Goal: Task Accomplishment & Management: Manage account settings

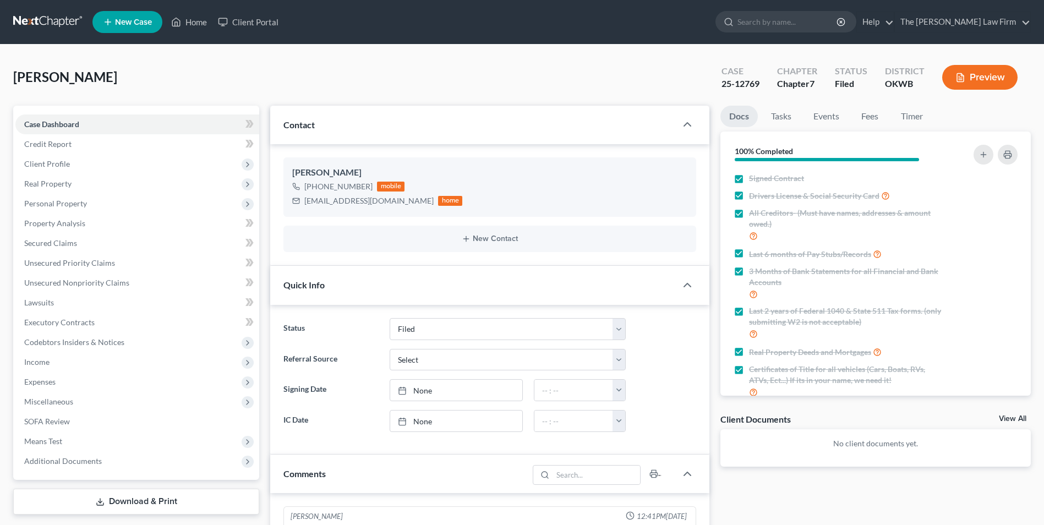
select select "2"
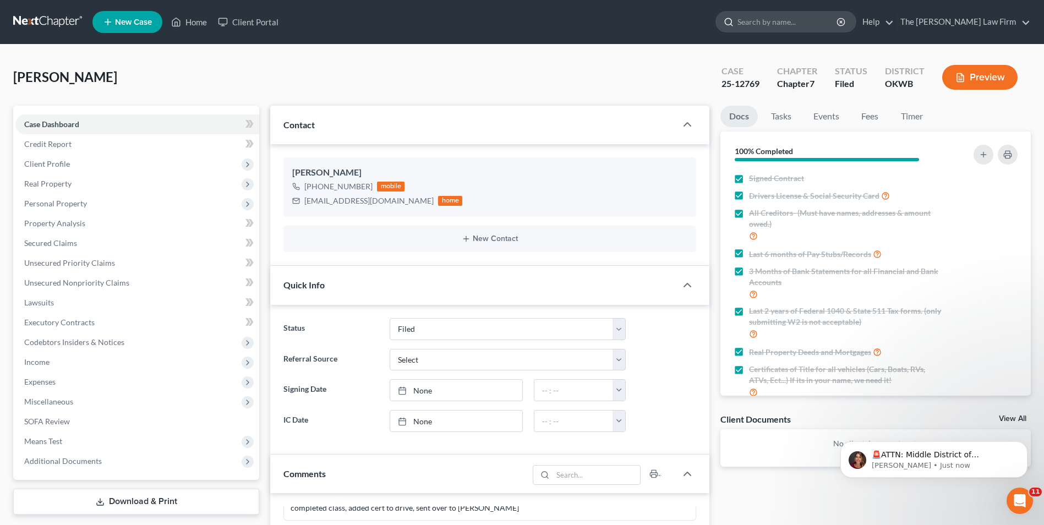
click at [824, 25] on input "search" at bounding box center [787, 22] width 101 height 20
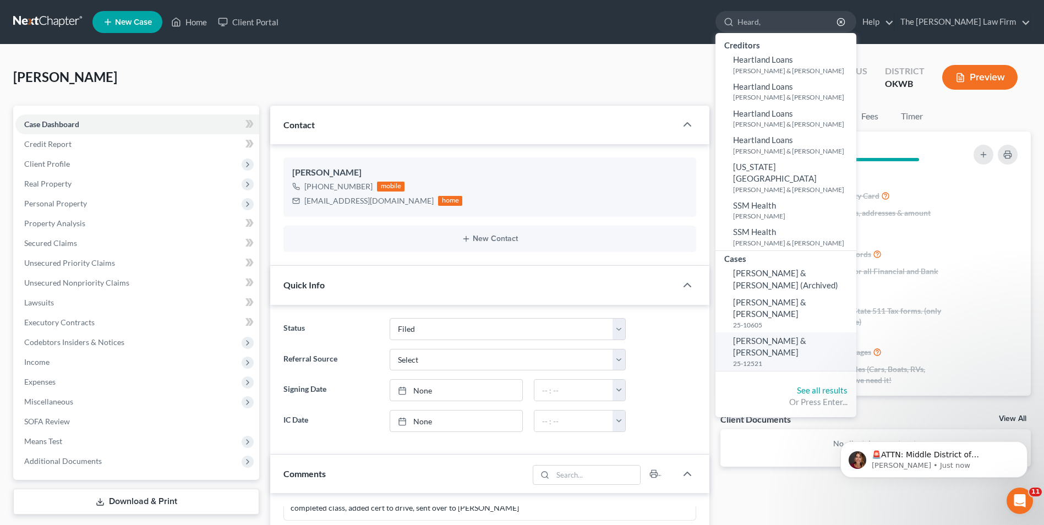
type input "Heard,"
click at [812, 359] on small "25-12521" at bounding box center [793, 363] width 120 height 9
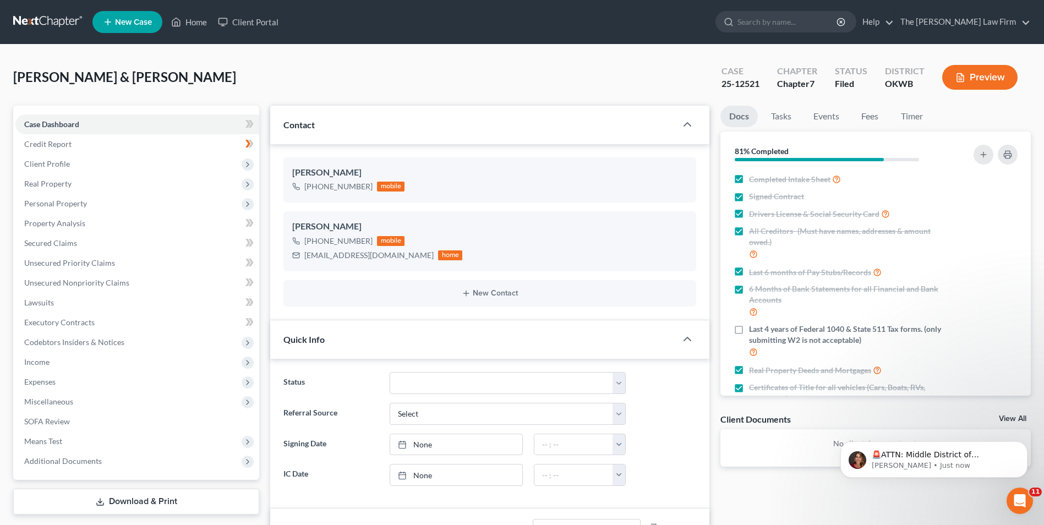
scroll to position [1675, 0]
click at [746, 84] on div "25-12521" at bounding box center [740, 84] width 38 height 13
copy div "25-12521"
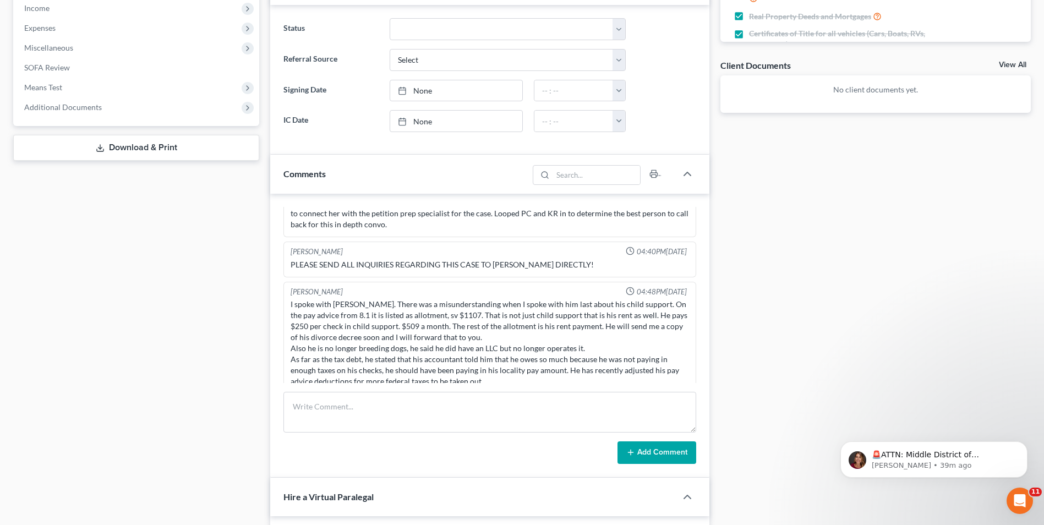
scroll to position [385, 0]
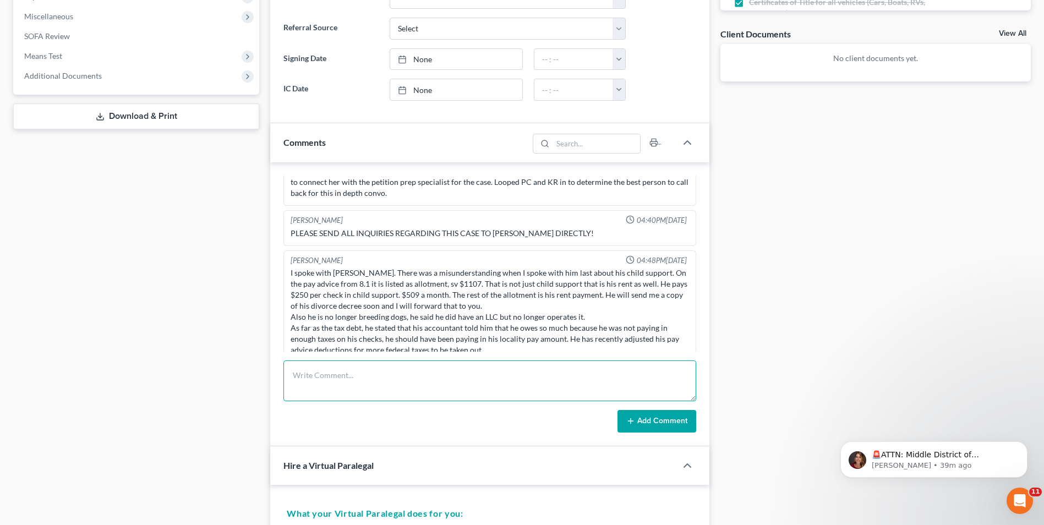
click at [356, 377] on textarea at bounding box center [489, 380] width 413 height 41
type textarea "Spoke to [PERSON_NAME] requested August bank statement for FU0275, Paystubs for…"
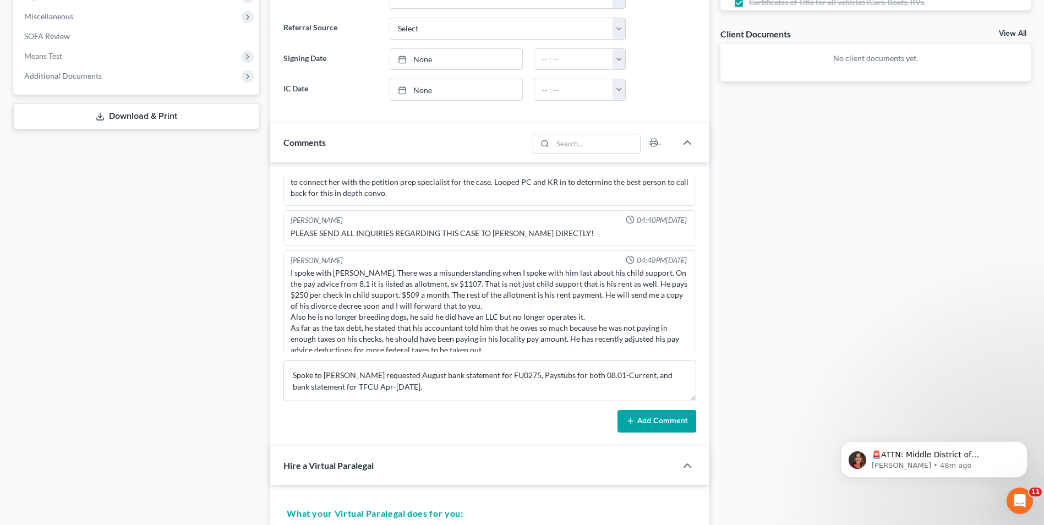
click at [653, 419] on button "Add Comment" at bounding box center [656, 421] width 79 height 23
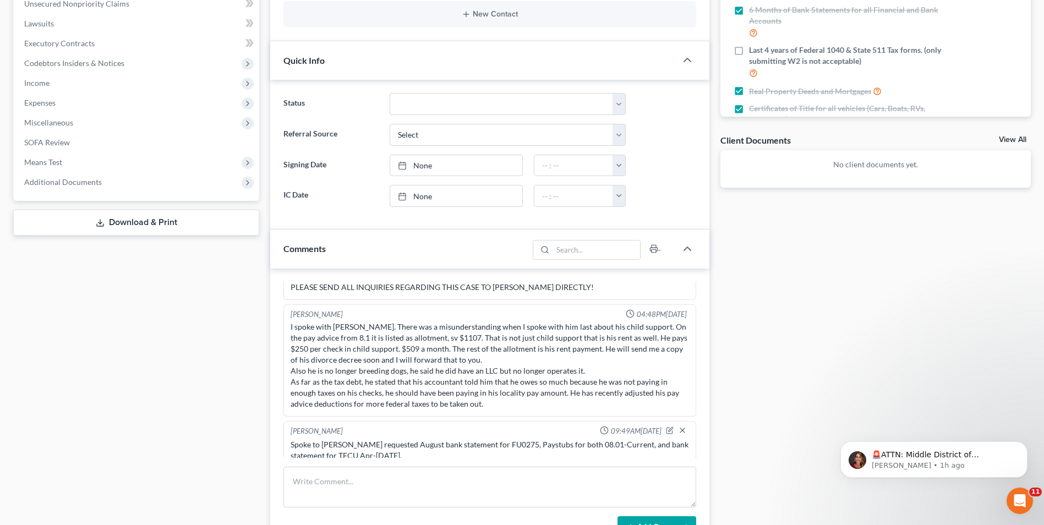
scroll to position [0, 0]
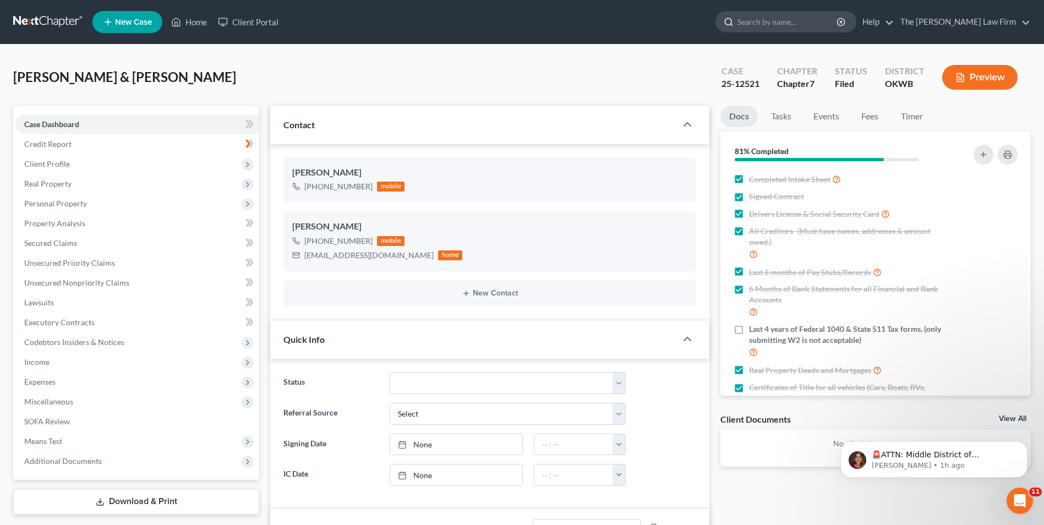
click at [822, 20] on input "search" at bounding box center [787, 22] width 101 height 20
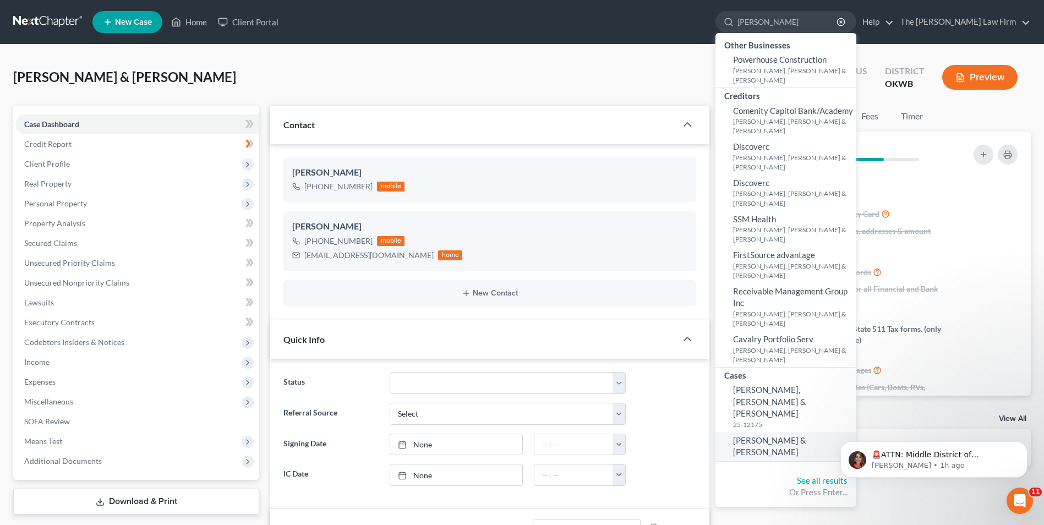
type input "[PERSON_NAME]"
click at [806, 435] on span "[PERSON_NAME] & [PERSON_NAME]" at bounding box center [769, 445] width 73 height 21
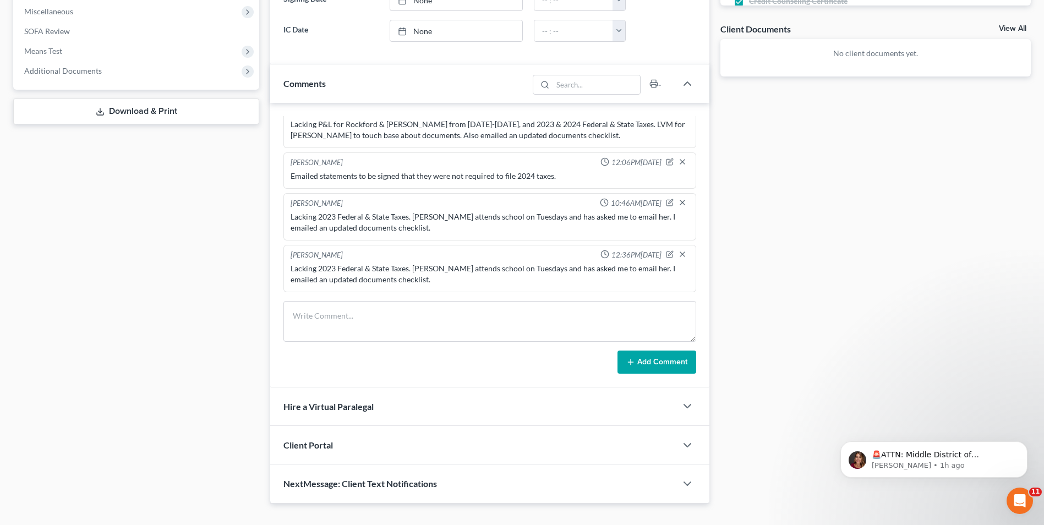
scroll to position [410, 0]
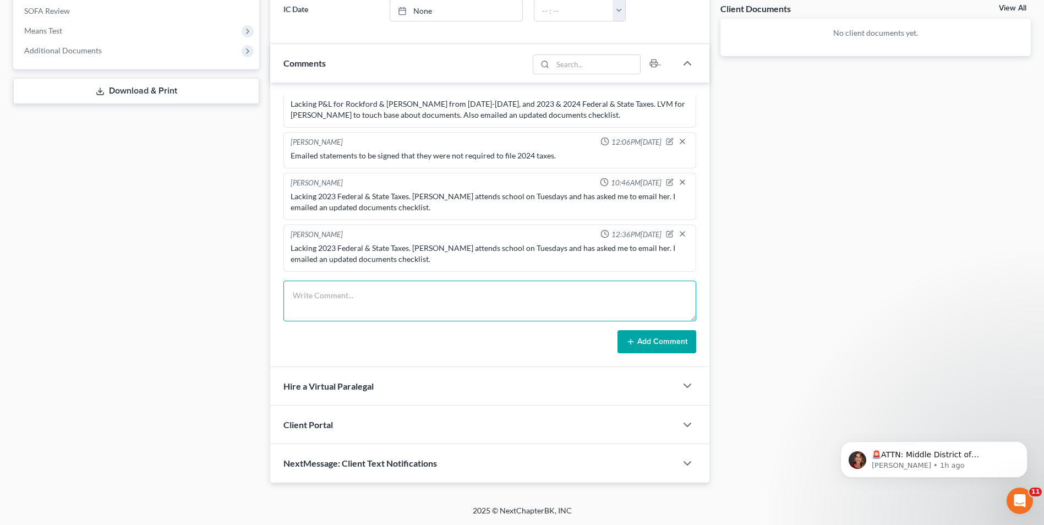
click at [414, 300] on textarea at bounding box center [489, 301] width 413 height 41
type textarea "Received [PERSON_NAME]'s paystubs [DATE] & [DATE] and Cashapp for August."
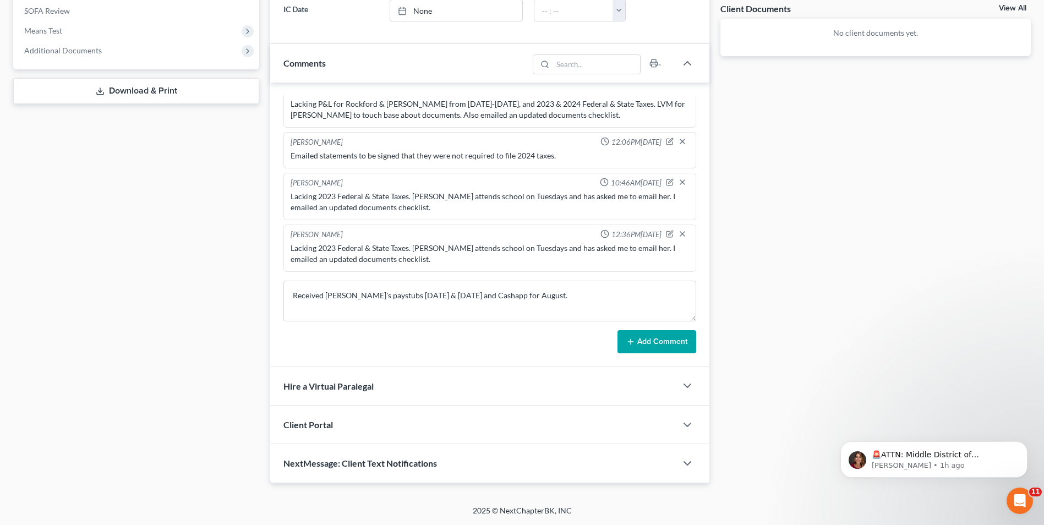
click at [634, 339] on icon at bounding box center [630, 341] width 9 height 9
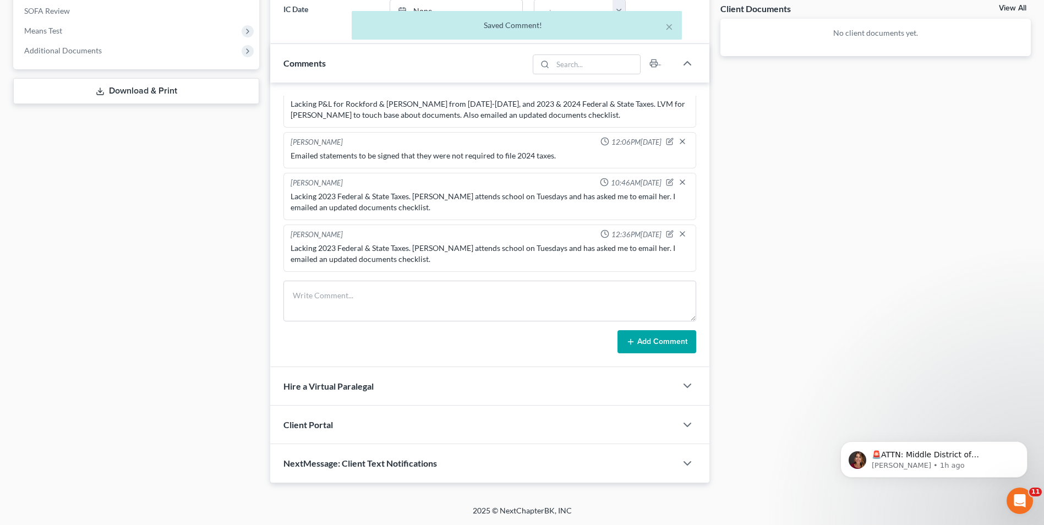
scroll to position [467, 0]
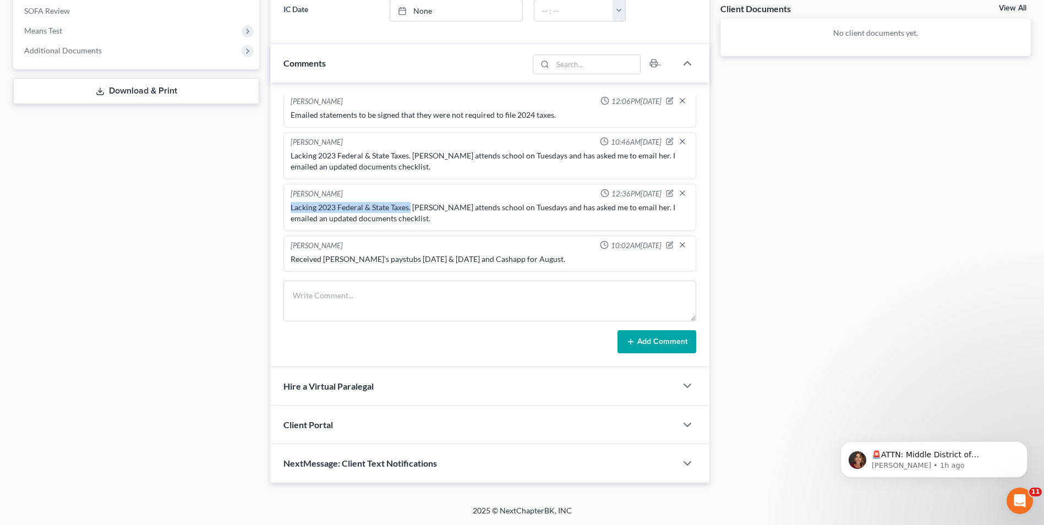
drag, startPoint x: 291, startPoint y: 206, endPoint x: 410, endPoint y: 211, distance: 119.5
click at [410, 211] on div "Lacking 2023 Federal & State Taxes. [PERSON_NAME] attends school on Tuesdays an…" at bounding box center [490, 213] width 398 height 22
drag, startPoint x: 410, startPoint y: 211, endPoint x: 391, endPoint y: 205, distance: 19.5
copy div "Lacking 2023 Federal & State Taxes."
click at [381, 294] on textarea at bounding box center [489, 301] width 413 height 41
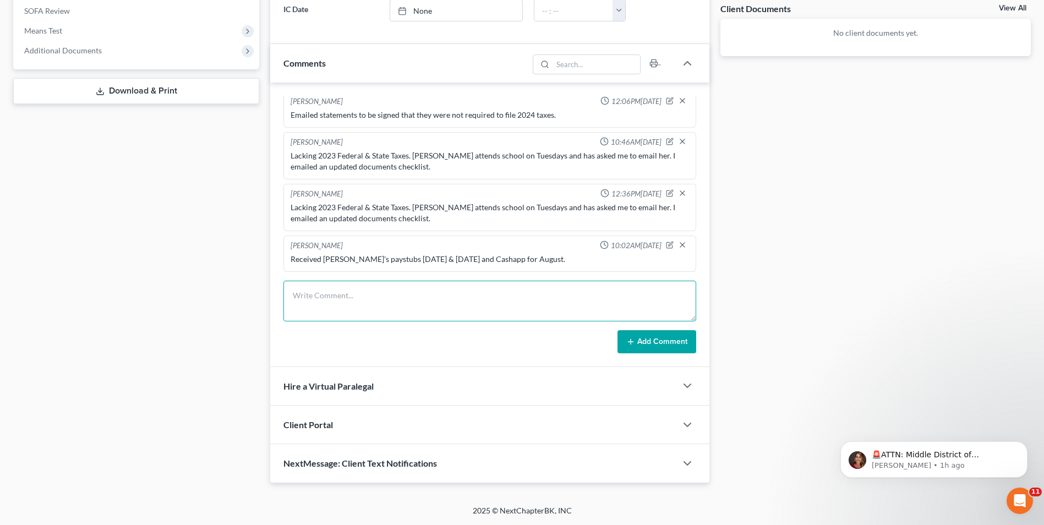
paste textarea "Lacking 2023 Federal & State Taxes."
type textarea "Lacking 2023 Federal & State Taxes. [PERSON_NAME] states they are working with …"
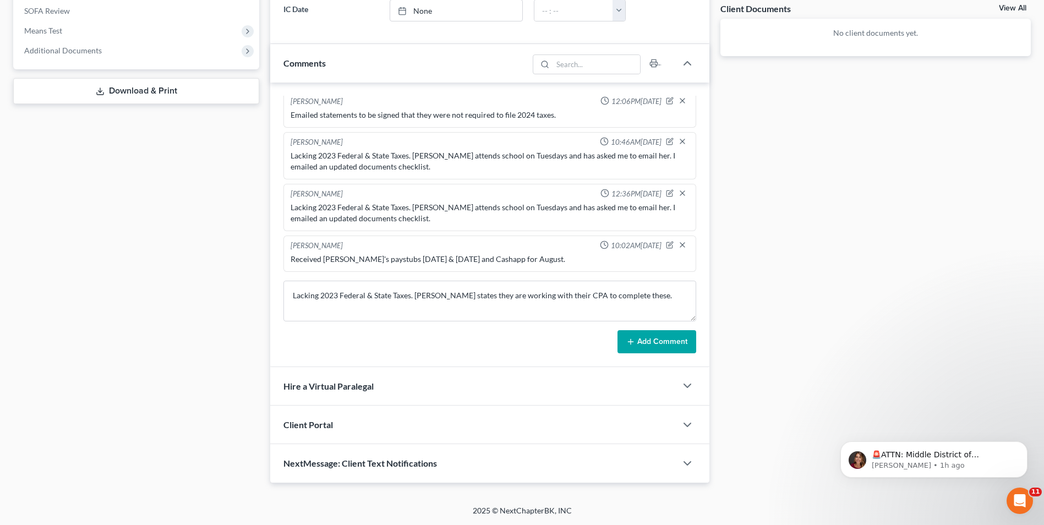
click at [641, 341] on button "Add Comment" at bounding box center [656, 341] width 79 height 23
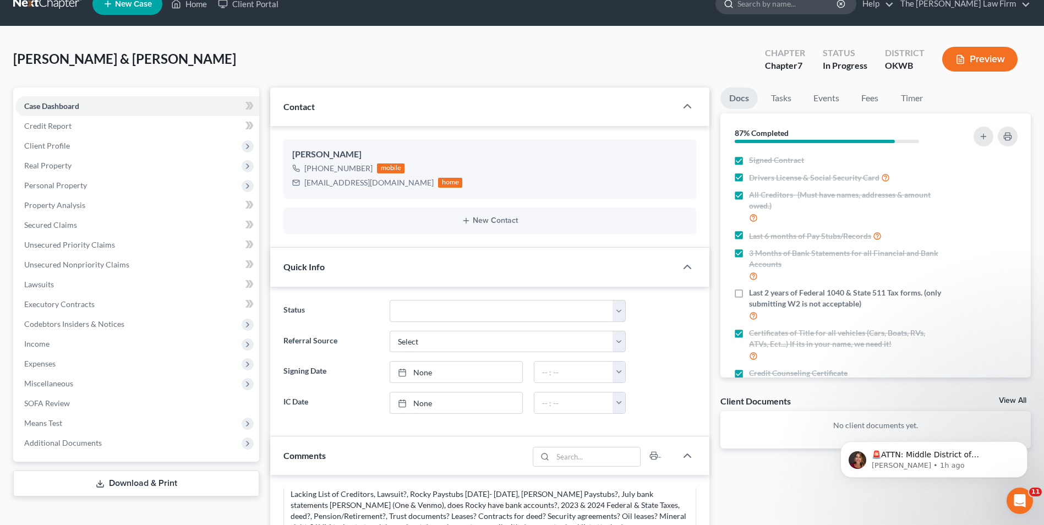
scroll to position [0, 0]
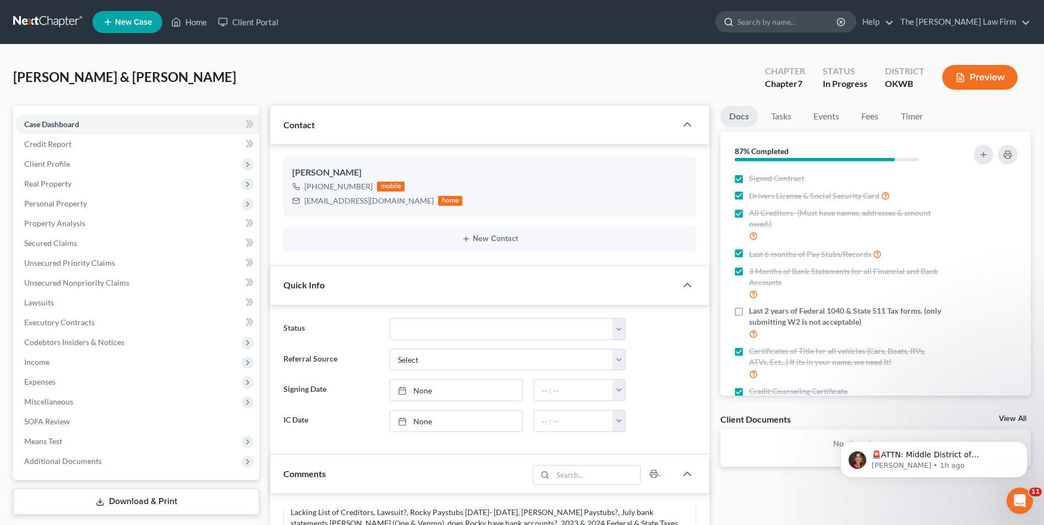
click at [788, 24] on input "search" at bounding box center [787, 22] width 101 height 20
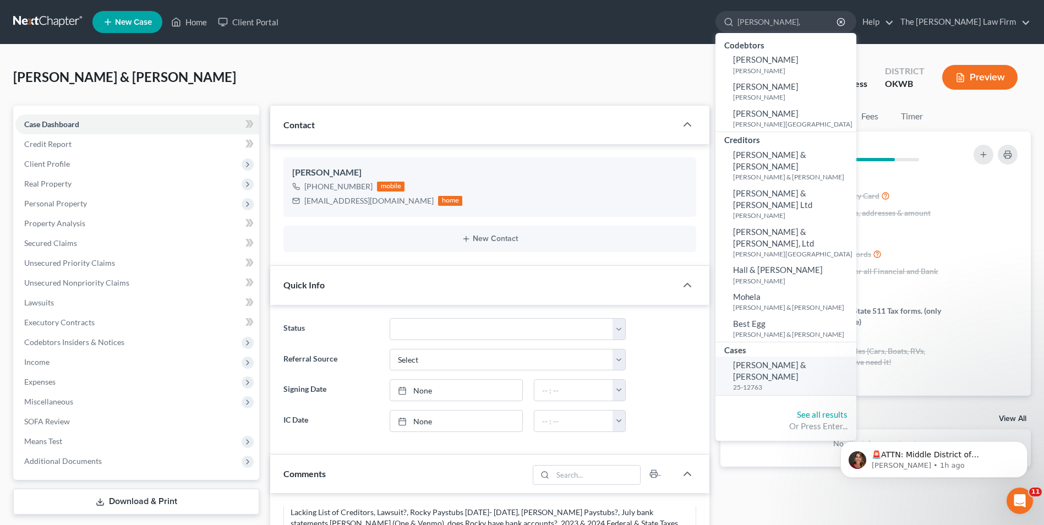
type input "[PERSON_NAME],"
click at [806, 360] on span "[PERSON_NAME] & [PERSON_NAME]" at bounding box center [769, 370] width 73 height 21
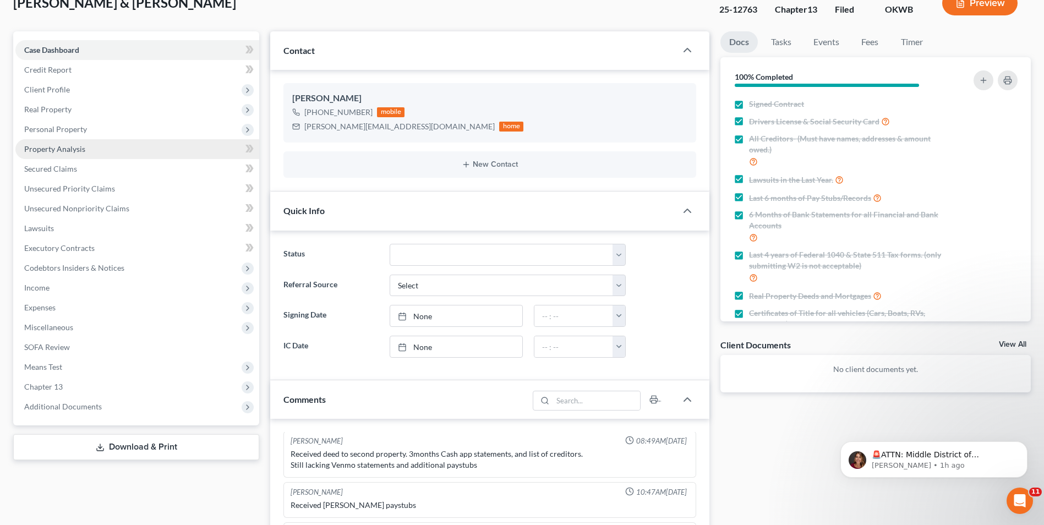
scroll to position [55, 0]
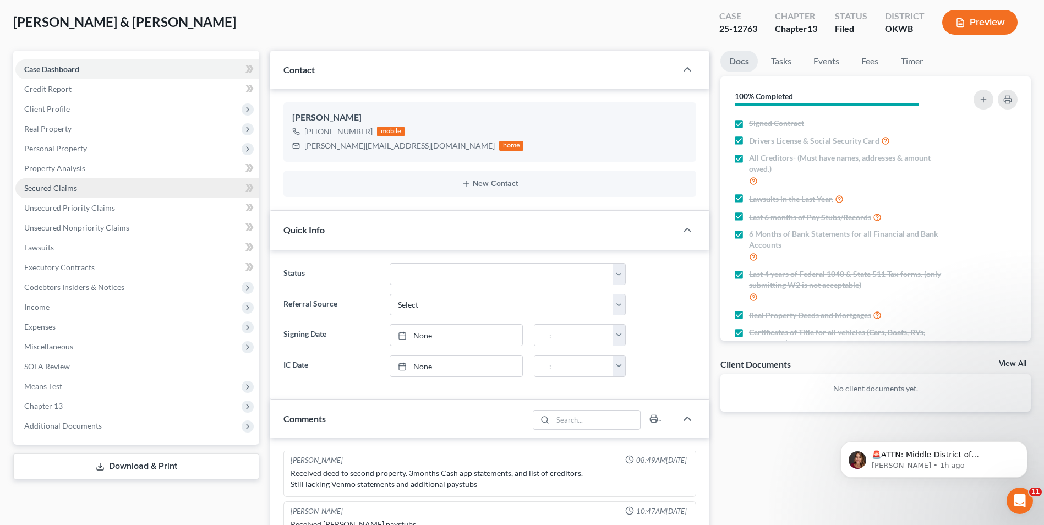
click at [57, 188] on span "Secured Claims" at bounding box center [50, 187] width 53 height 9
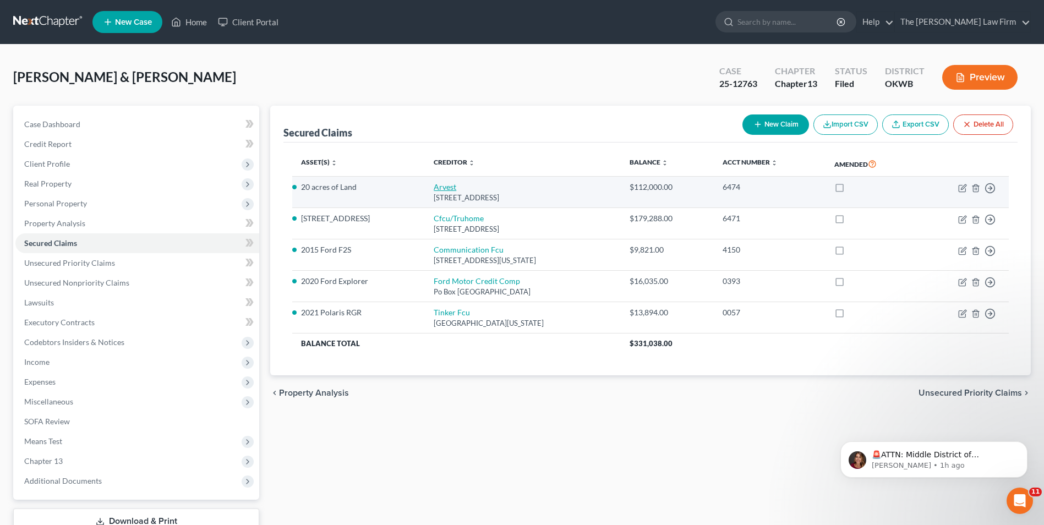
click at [439, 186] on link "Arvest" at bounding box center [445, 186] width 23 height 9
select select "37"
select select "2"
select select "0"
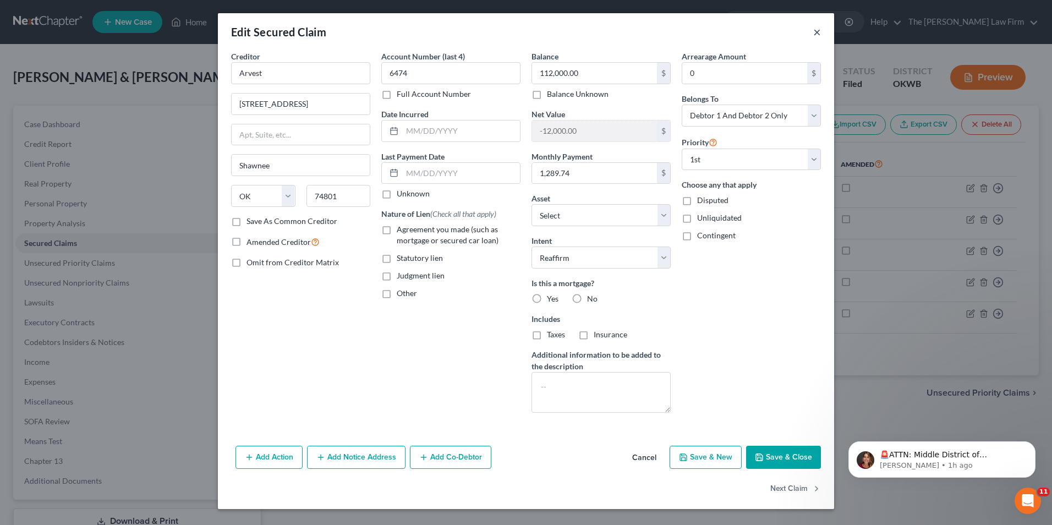
click at [818, 30] on button "×" at bounding box center [817, 31] width 8 height 13
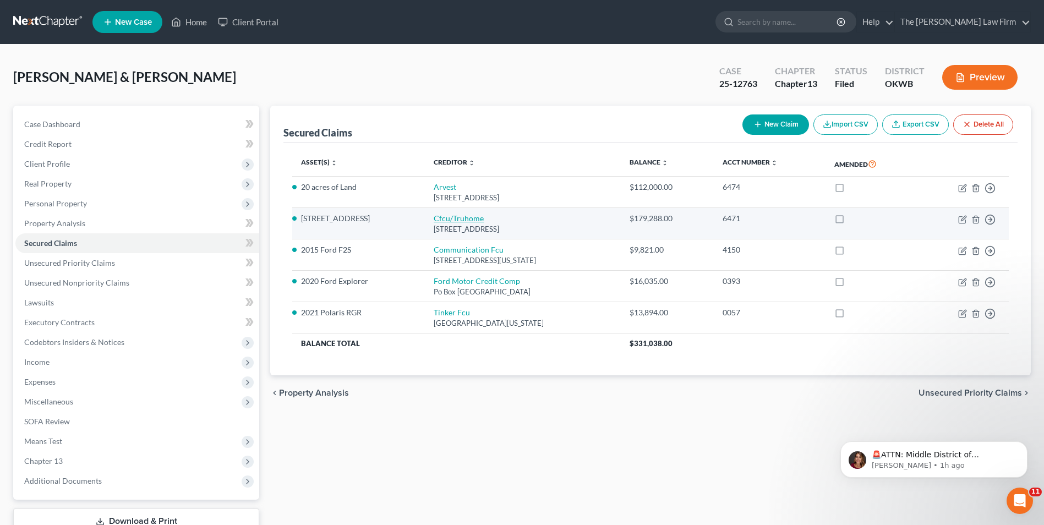
click at [458, 216] on link "Cfcu/Truhome" at bounding box center [459, 217] width 50 height 9
select select "17"
select select "10"
select select "2"
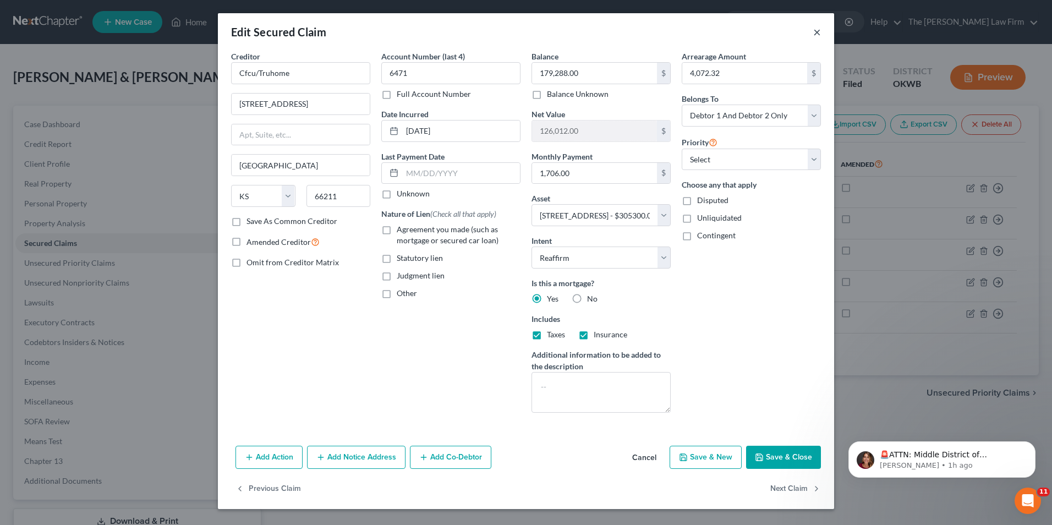
click at [815, 28] on button "×" at bounding box center [817, 31] width 8 height 13
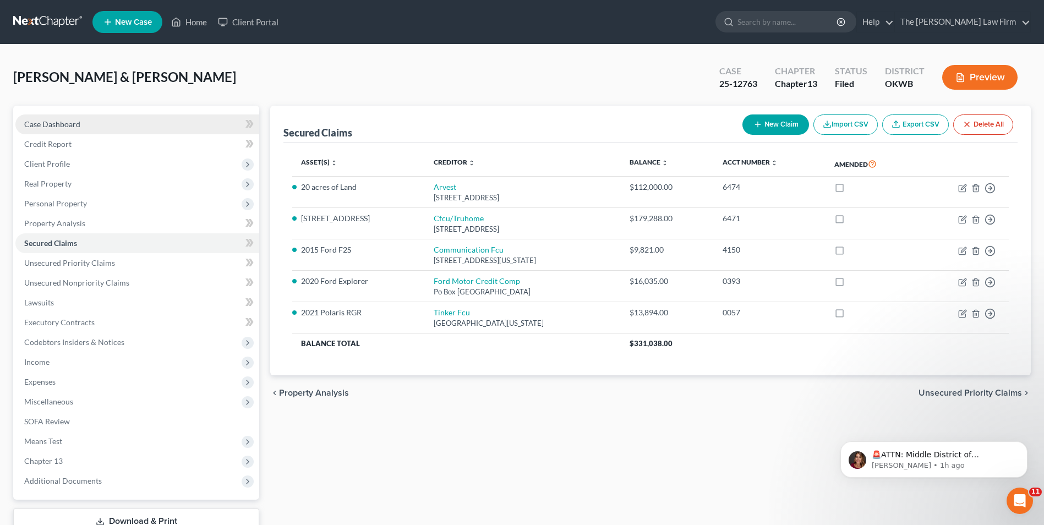
click at [135, 121] on link "Case Dashboard" at bounding box center [137, 124] width 244 height 20
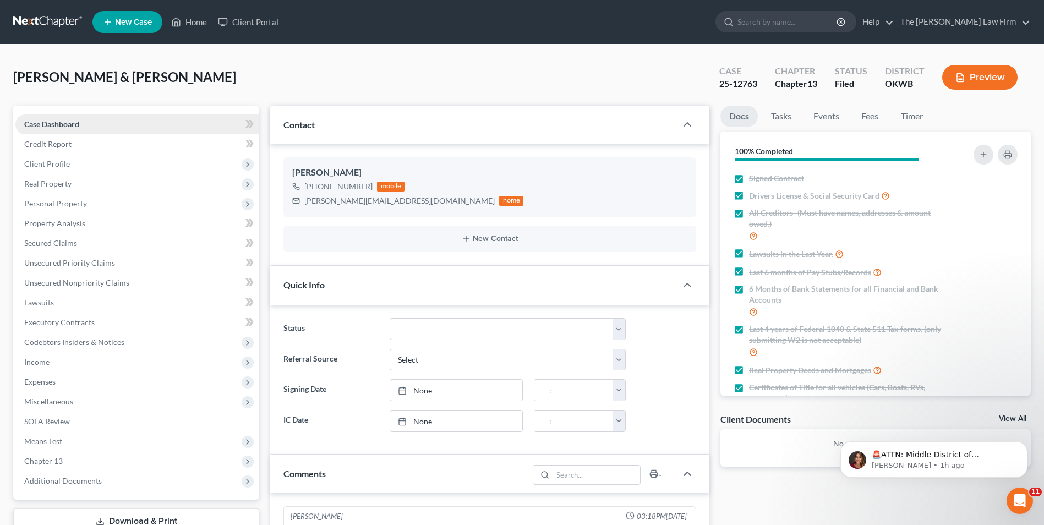
scroll to position [813, 0]
click at [834, 123] on link "Events" at bounding box center [825, 116] width 43 height 21
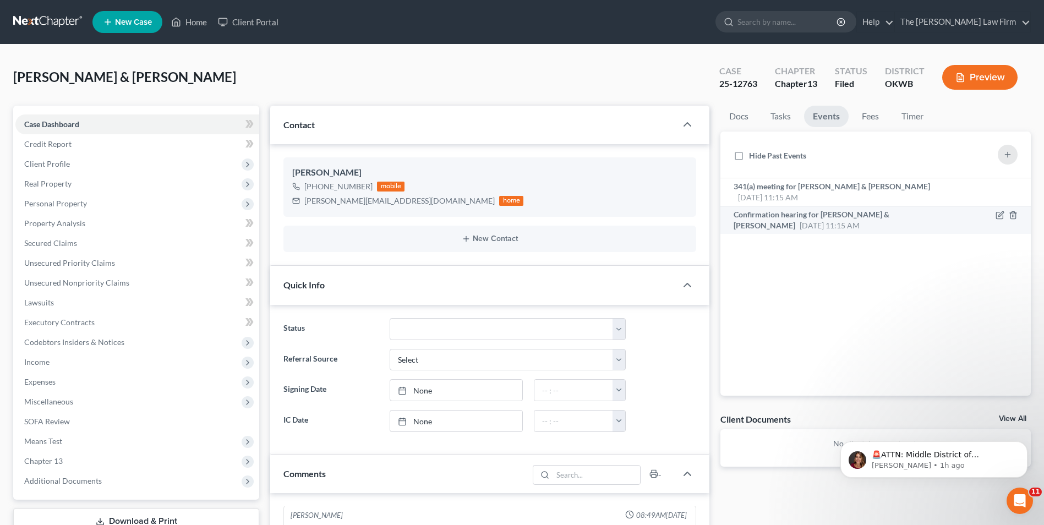
click at [850, 216] on span "Confirmation hearing for [PERSON_NAME] & [PERSON_NAME]" at bounding box center [811, 220] width 156 height 20
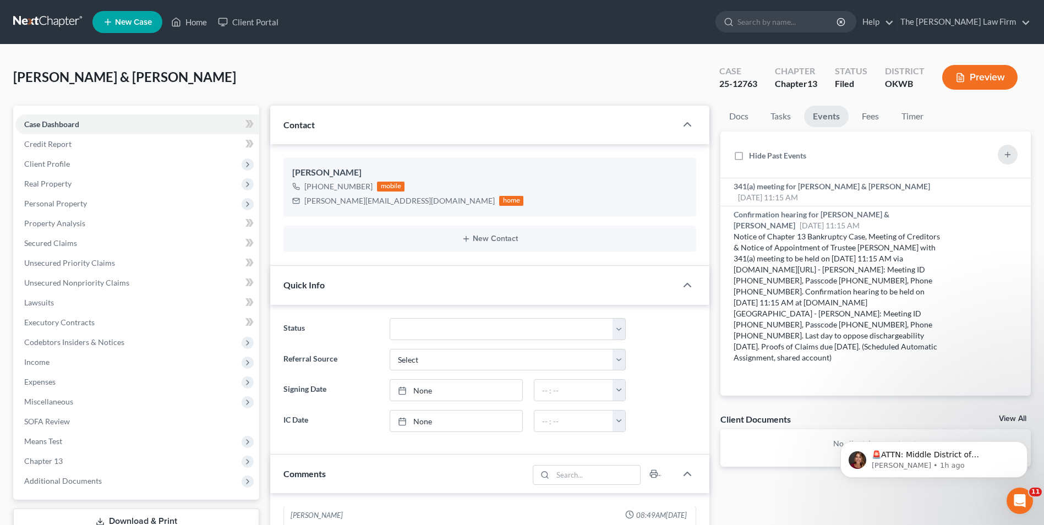
click at [726, 81] on div "25-12763" at bounding box center [738, 84] width 38 height 13
copy div "25-12763"
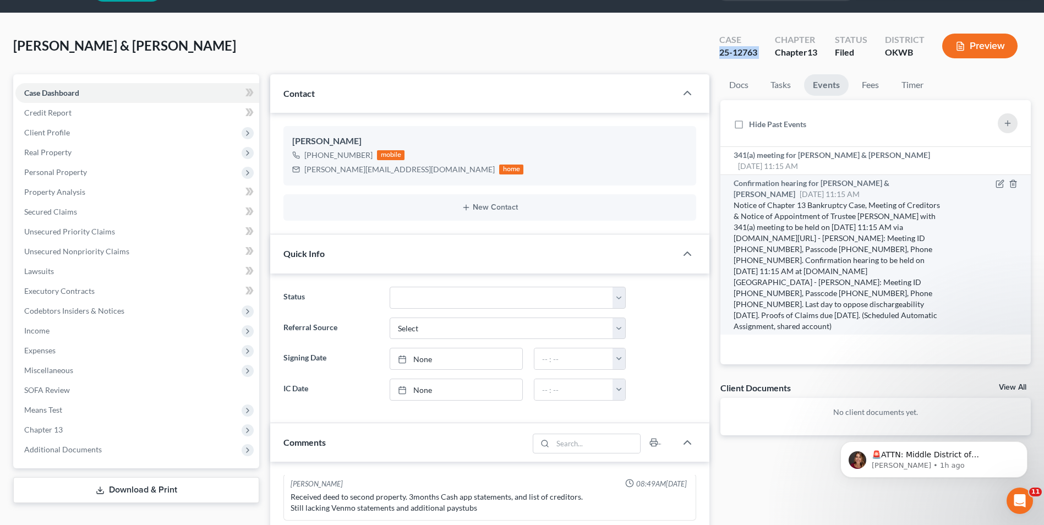
scroll to position [0, 0]
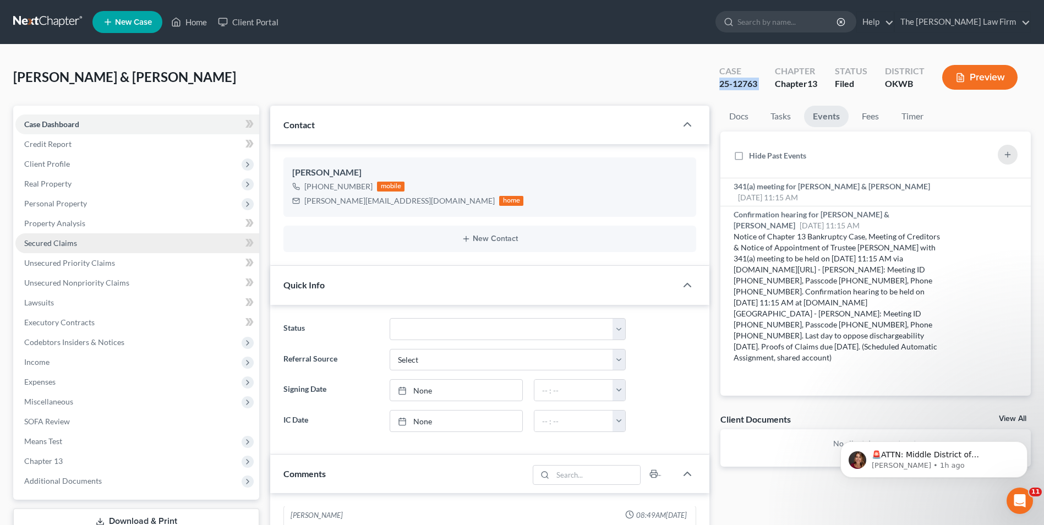
click at [74, 243] on span "Secured Claims" at bounding box center [50, 242] width 53 height 9
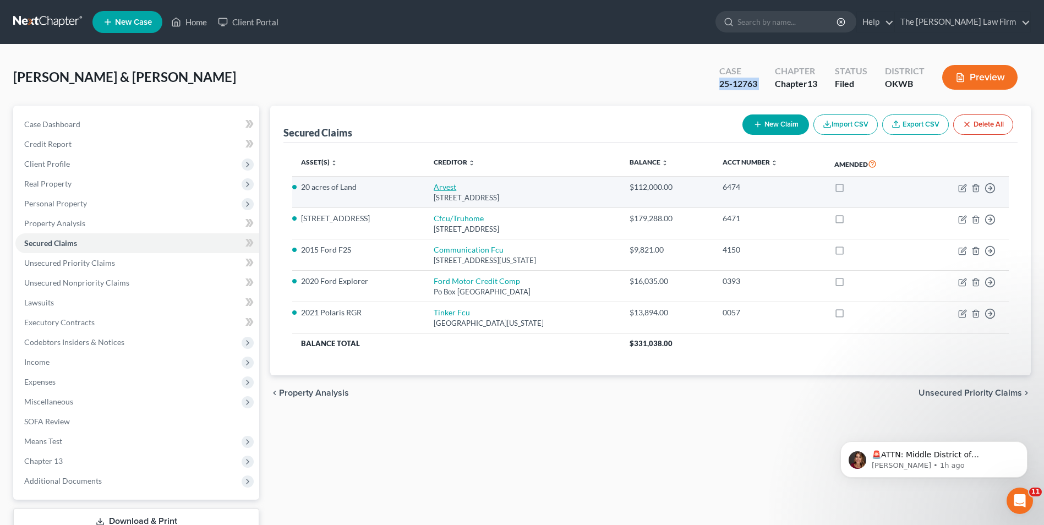
click at [448, 188] on link "Arvest" at bounding box center [445, 186] width 23 height 9
select select "37"
select select "16"
select select "2"
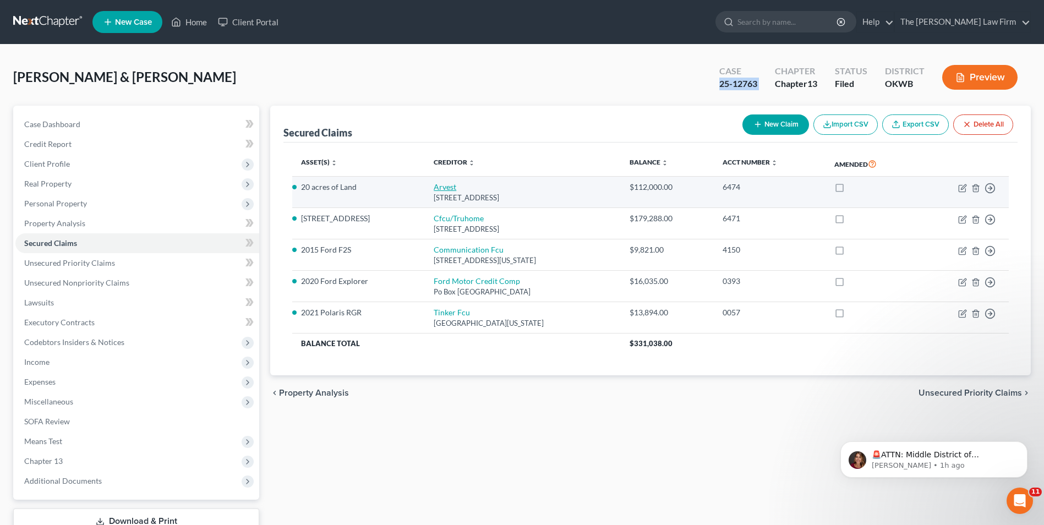
select select "0"
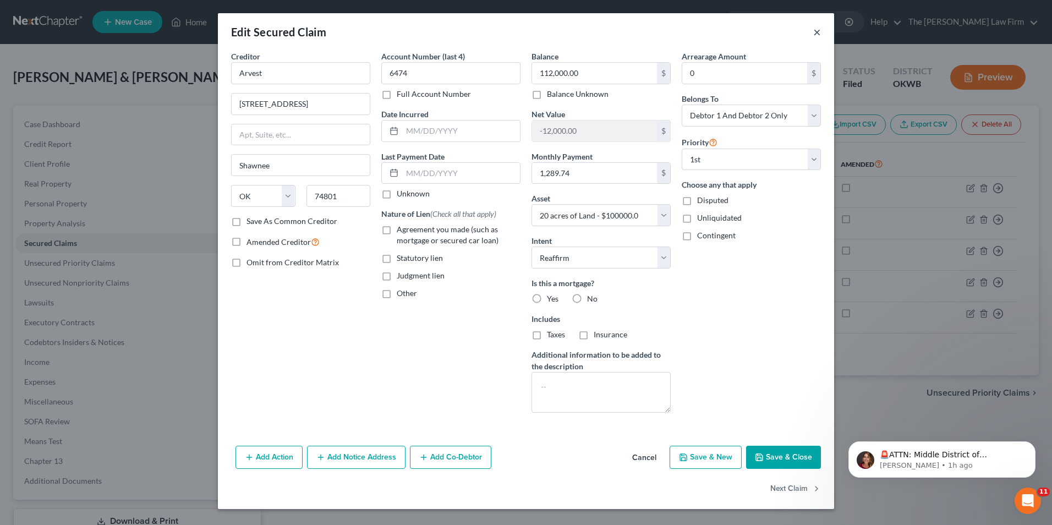
click at [818, 30] on button "×" at bounding box center [817, 31] width 8 height 13
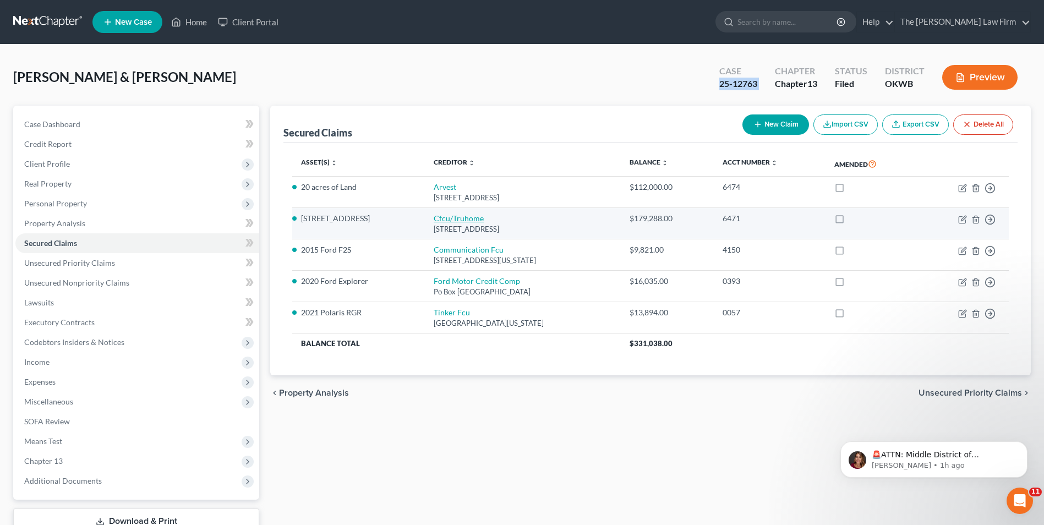
click at [459, 221] on link "Cfcu/Truhome" at bounding box center [459, 217] width 50 height 9
select select "17"
select select "10"
select select "2"
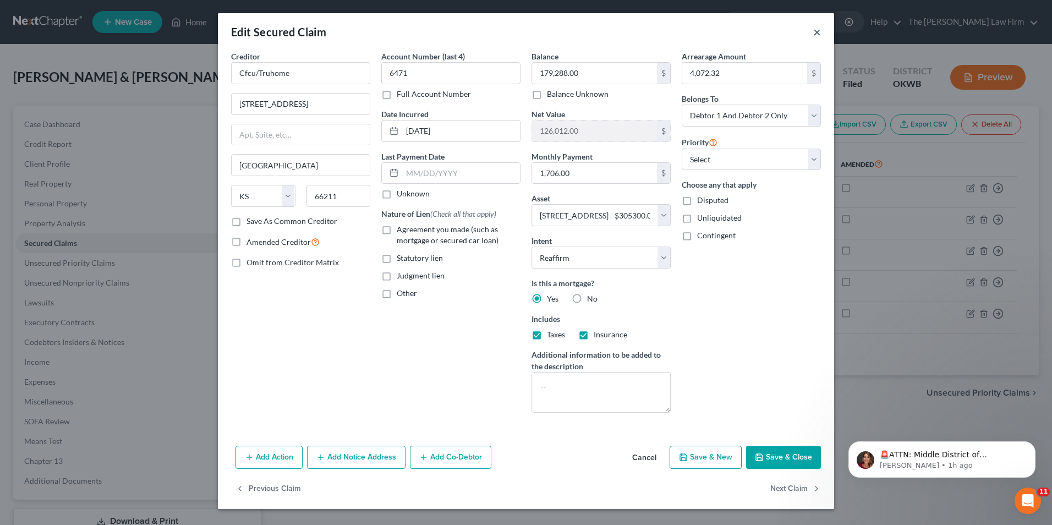
click at [818, 34] on button "×" at bounding box center [817, 31] width 8 height 13
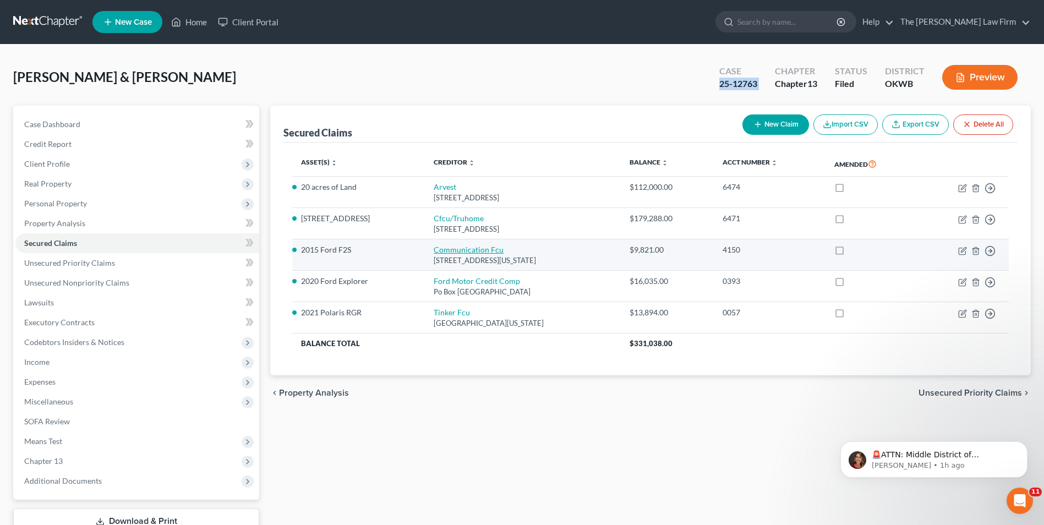
click at [442, 251] on link "Communication Fcu" at bounding box center [469, 249] width 70 height 9
select select "37"
select select "4"
select select "2"
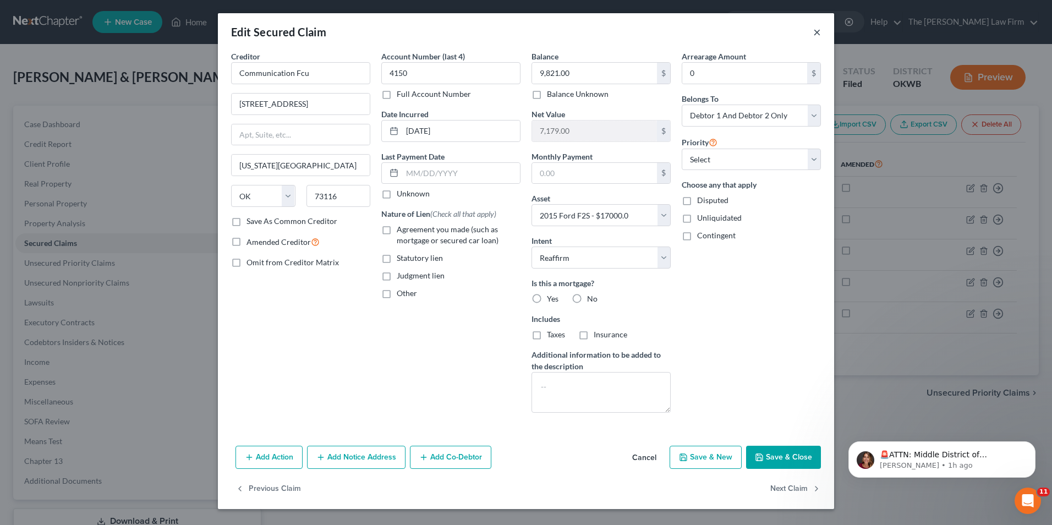
click at [815, 31] on button "×" at bounding box center [817, 31] width 8 height 13
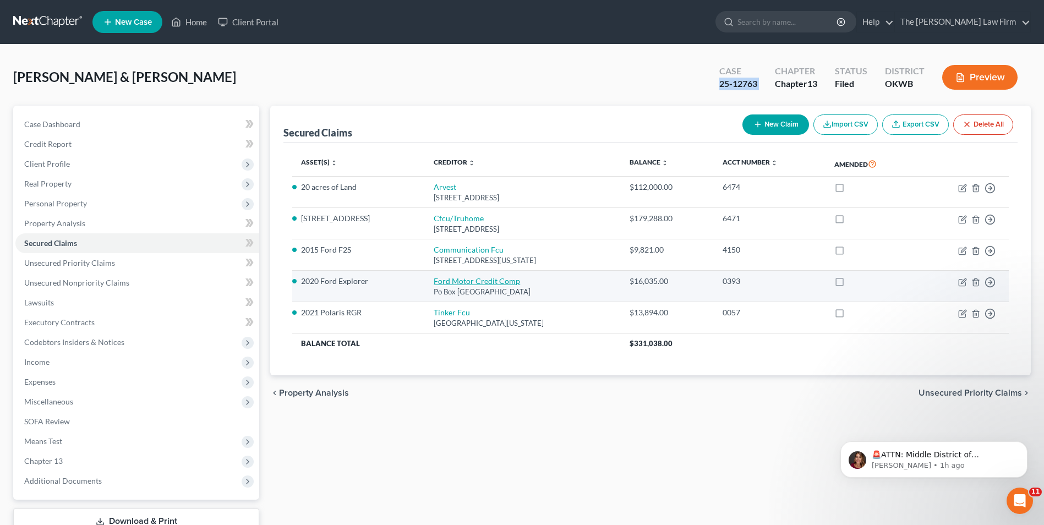
click at [465, 280] on link "Ford Motor Credit Comp" at bounding box center [477, 280] width 86 height 9
select select "30"
select select "5"
select select "2"
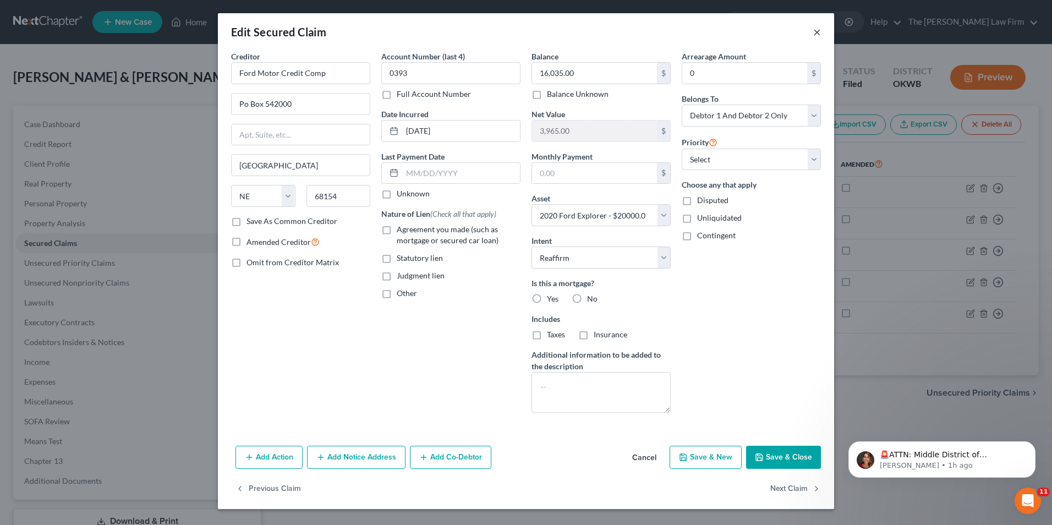
click at [815, 31] on button "×" at bounding box center [817, 31] width 8 height 13
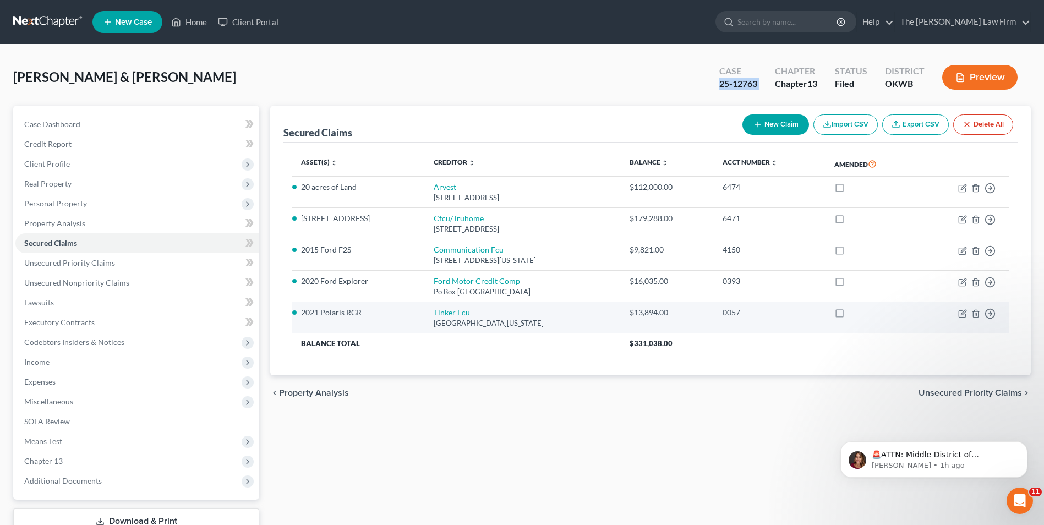
click at [456, 313] on link "Tinker Fcu" at bounding box center [452, 312] width 36 height 9
select select "37"
select select "12"
select select "2"
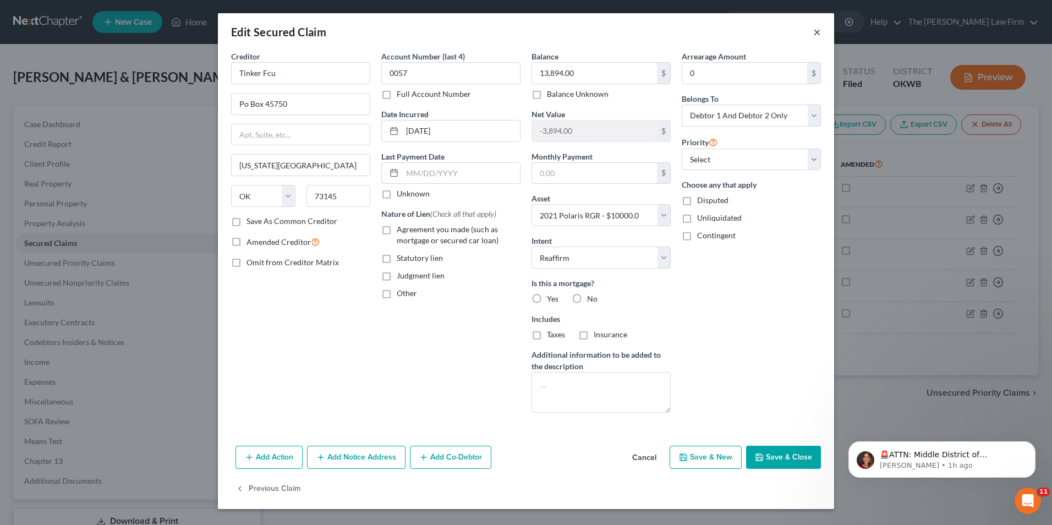
click at [817, 30] on button "×" at bounding box center [817, 31] width 8 height 13
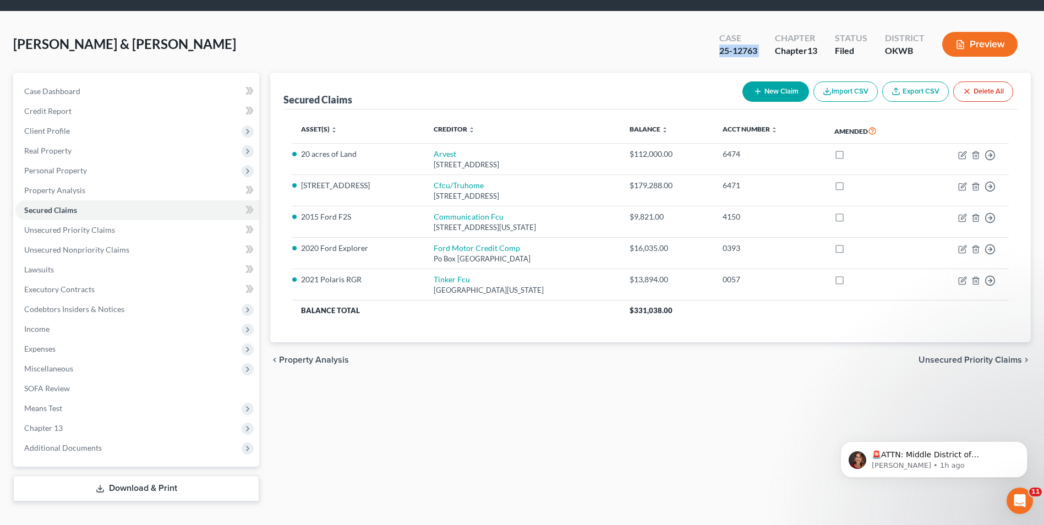
scroll to position [51, 0]
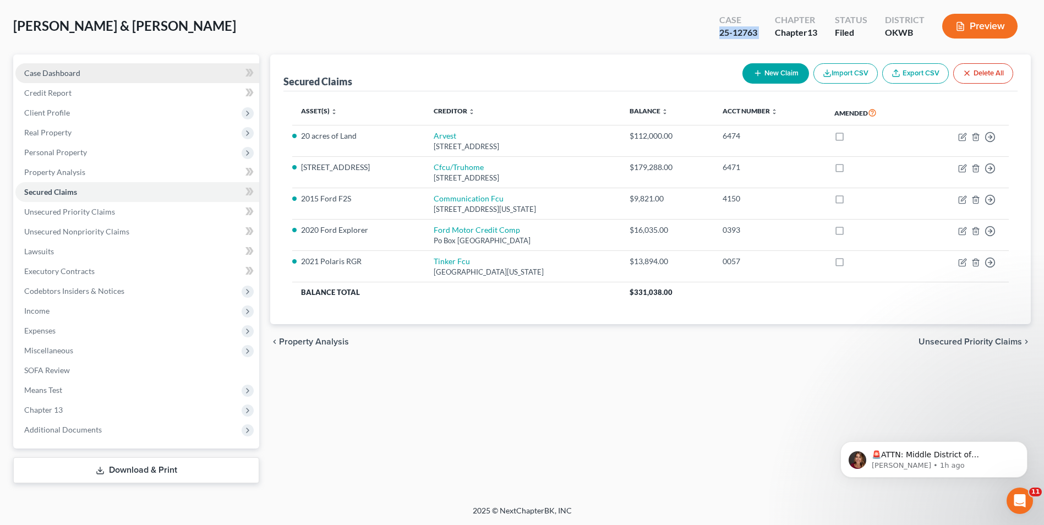
click at [104, 68] on link "Case Dashboard" at bounding box center [137, 73] width 244 height 20
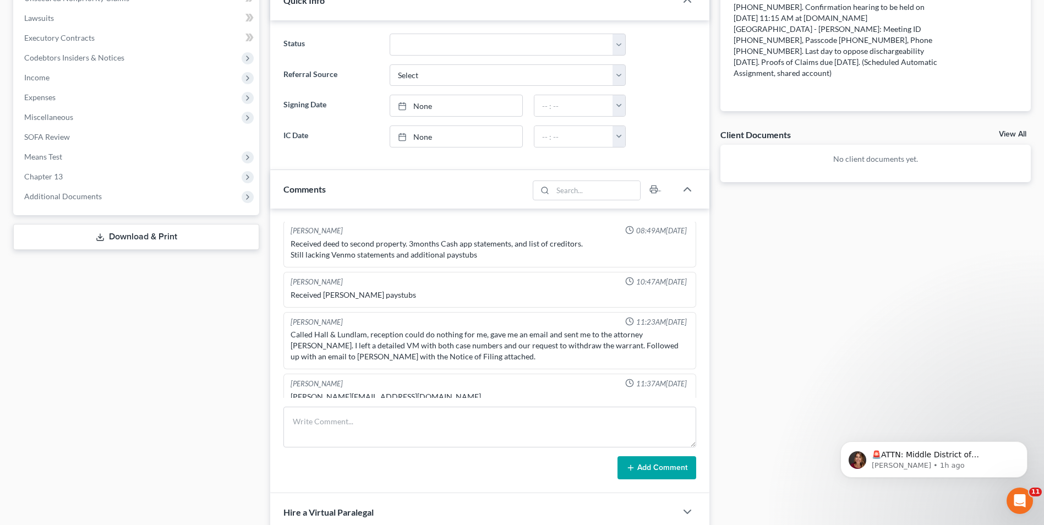
scroll to position [330, 0]
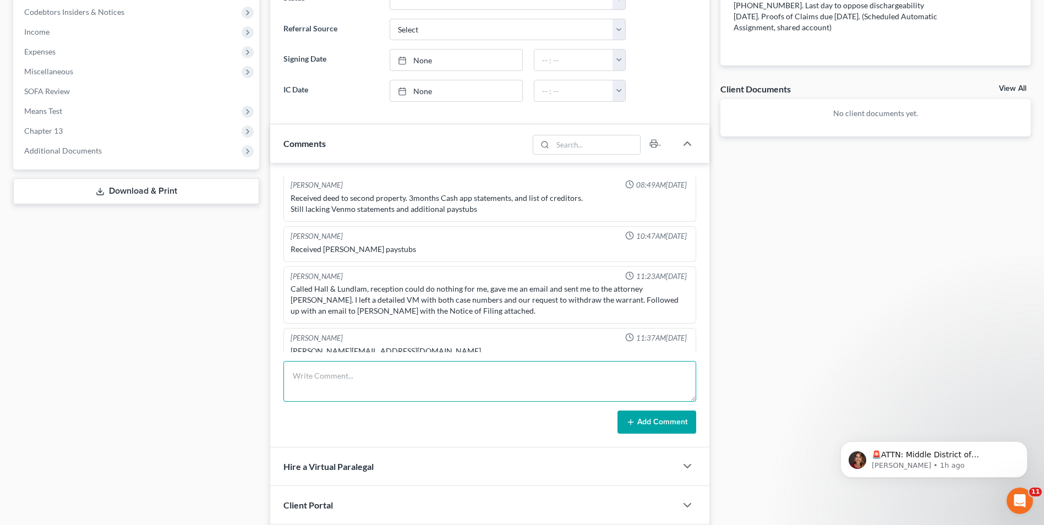
click at [363, 373] on textarea at bounding box center [489, 381] width 413 height 41
click at [384, 383] on textarea "Spoke to [PERSON_NAME], requested bank statements Arvest2508 Aug-[DATE], CFCU46…" at bounding box center [489, 381] width 413 height 41
type textarea "Spoke to [PERSON_NAME], requested bank statements Arvest2508 Aug-[DATE], CFCU46…"
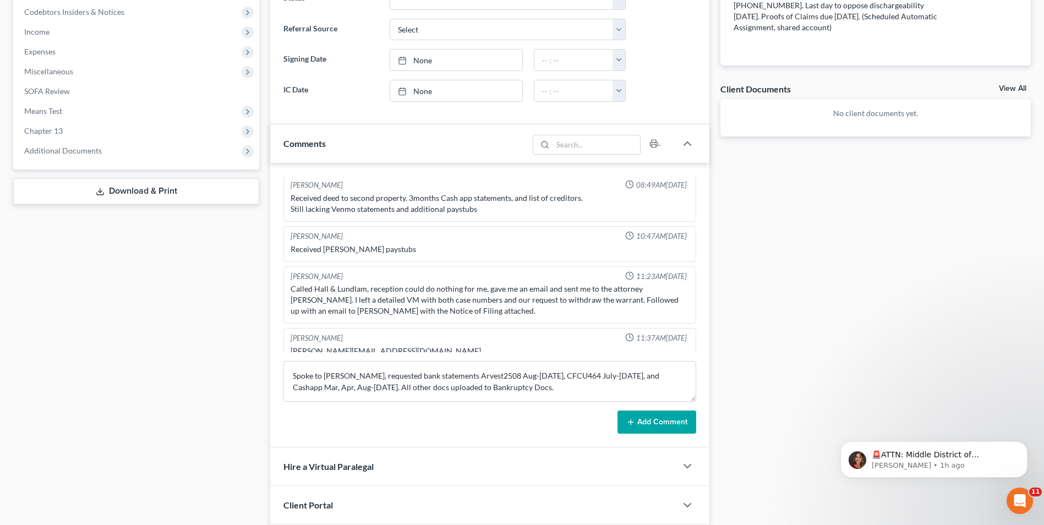
click at [638, 421] on button "Add Comment" at bounding box center [656, 421] width 79 height 23
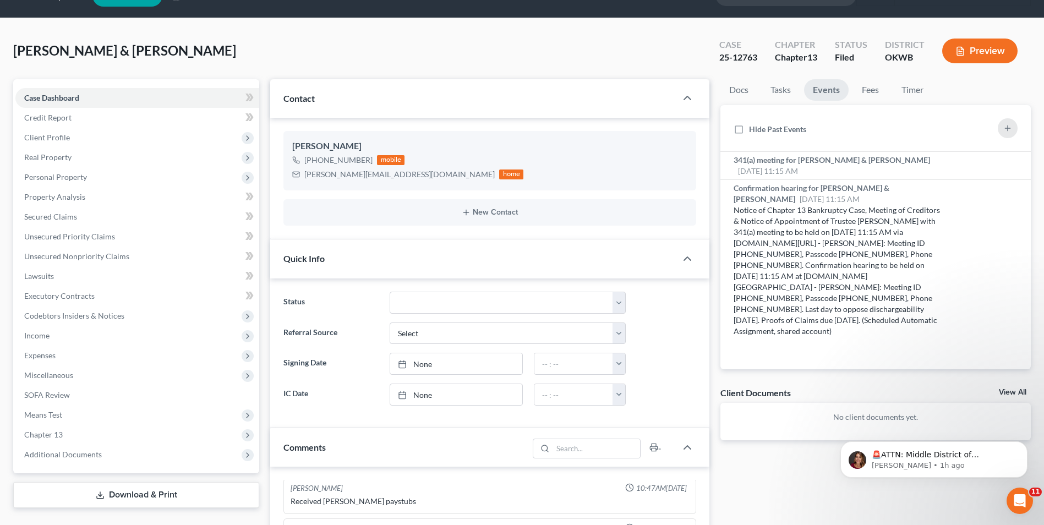
scroll to position [0, 0]
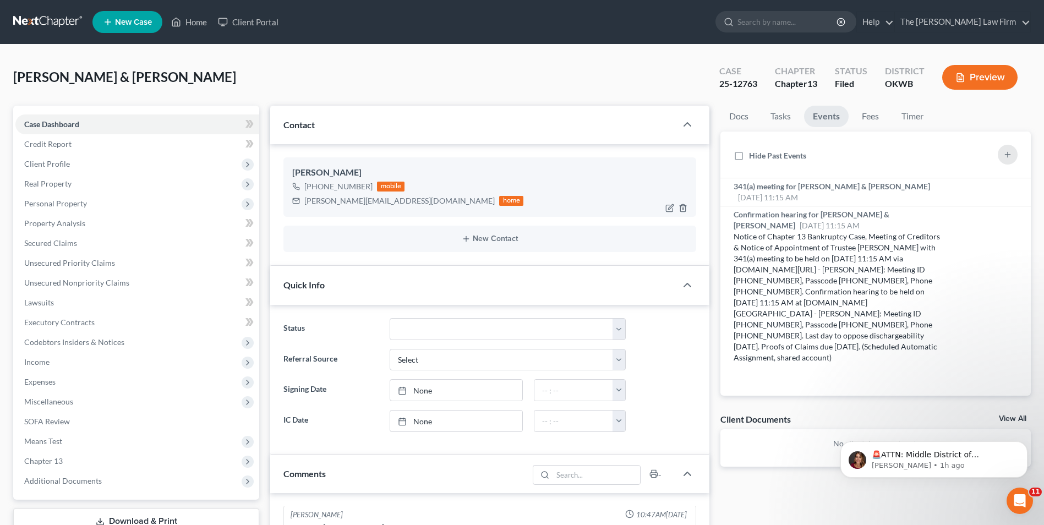
click at [355, 200] on div "[PERSON_NAME][EMAIL_ADDRESS][DOMAIN_NAME]" at bounding box center [399, 200] width 190 height 11
copy div "[PERSON_NAME][EMAIL_ADDRESS][DOMAIN_NAME]"
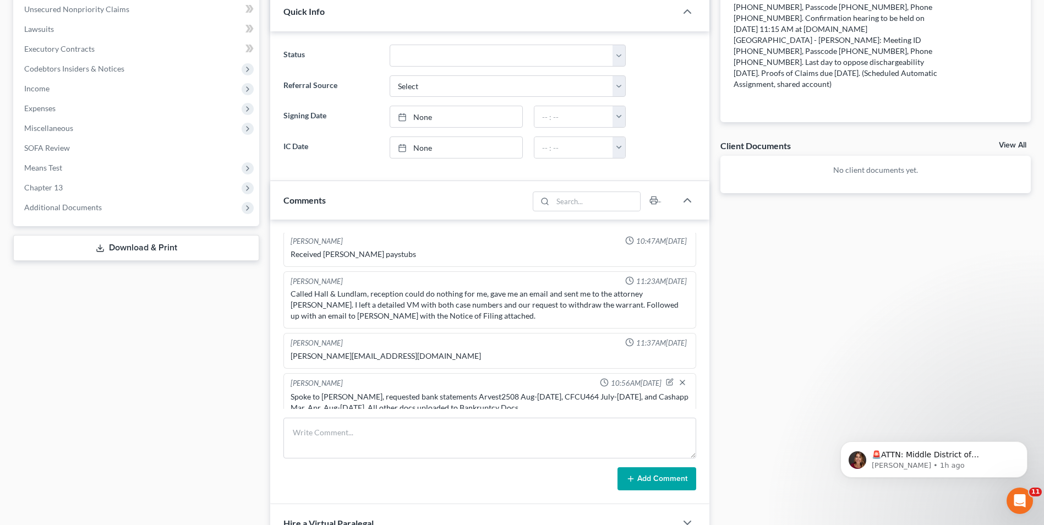
scroll to position [410, 0]
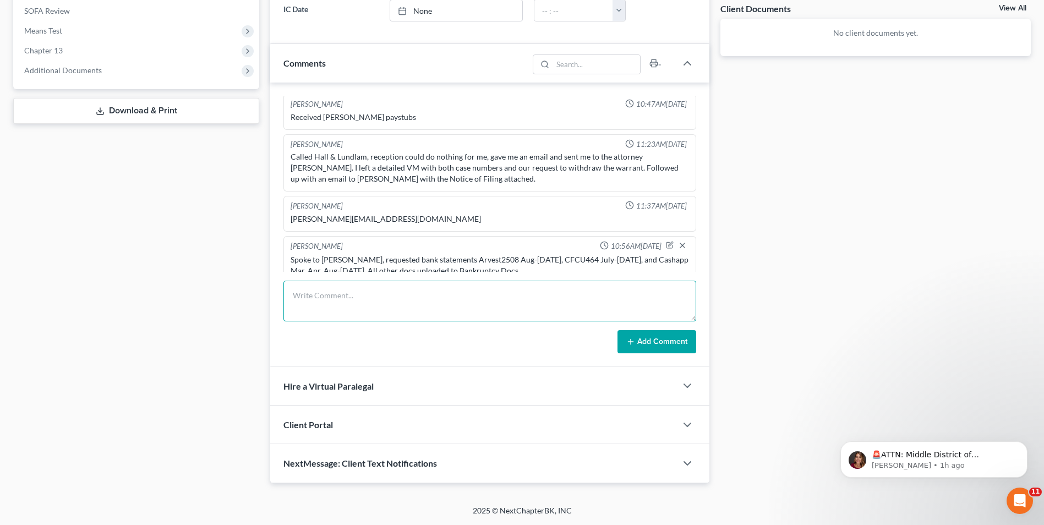
click at [409, 289] on textarea at bounding box center [489, 301] width 413 height 41
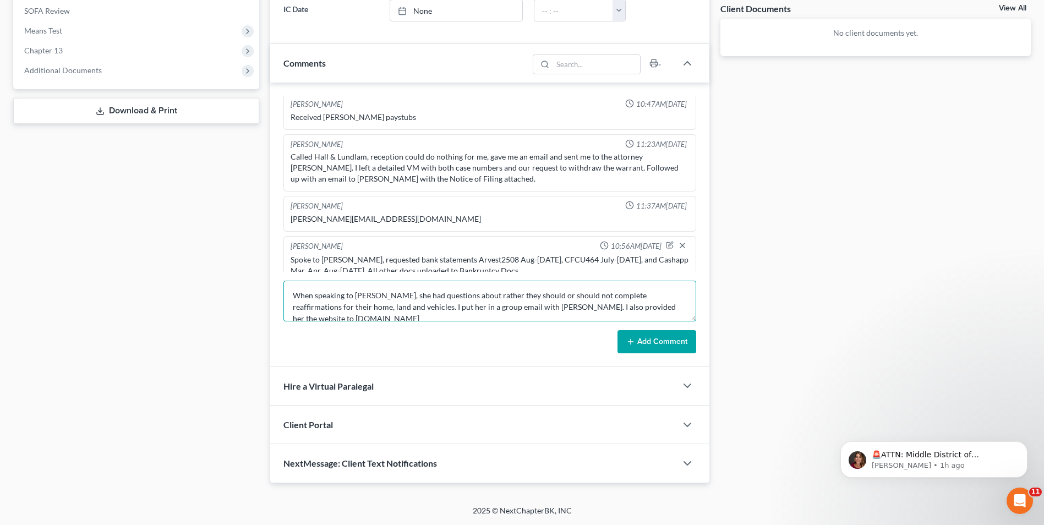
type textarea "When speaking to [PERSON_NAME], she had questions about rather they should or s…"
click at [653, 335] on button "Add Comment" at bounding box center [656, 341] width 79 height 23
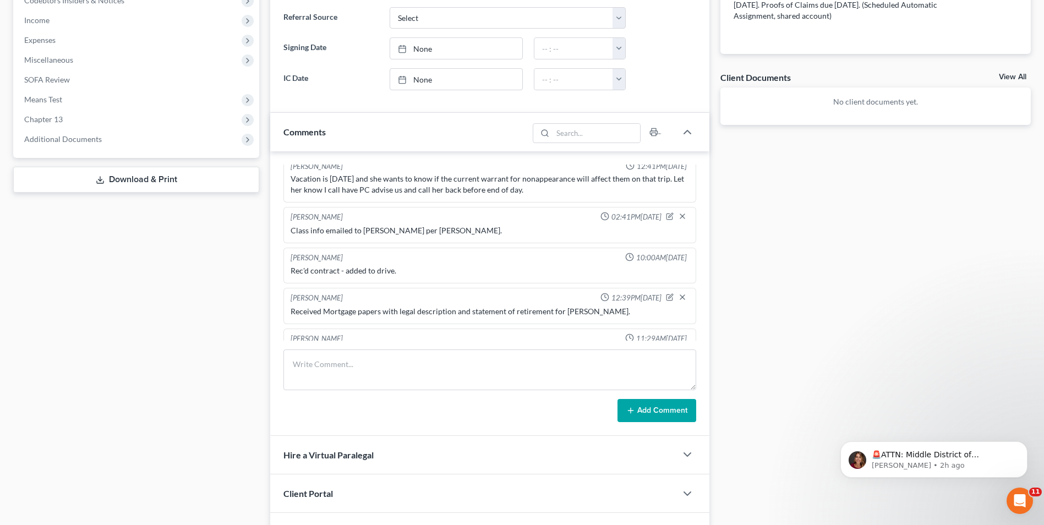
scroll to position [25, 0]
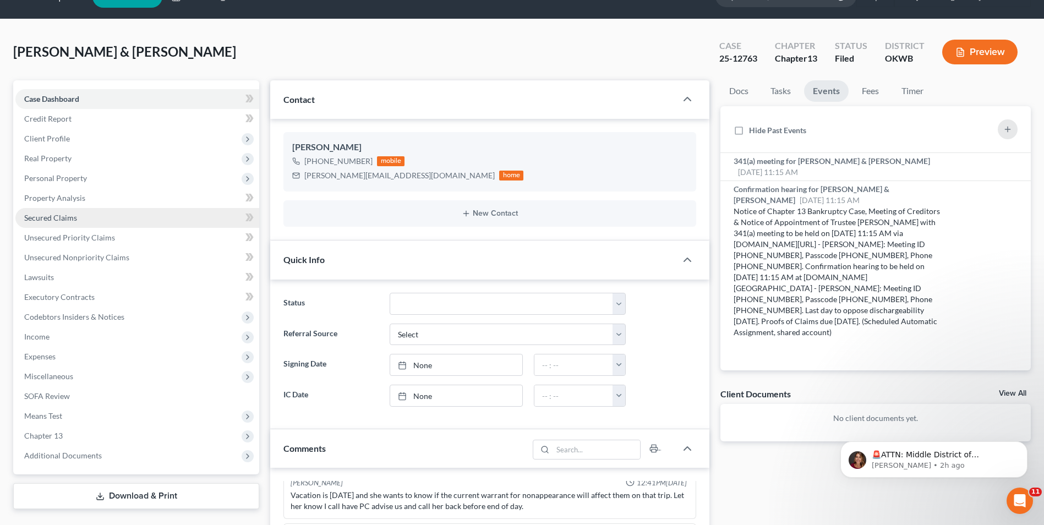
click at [53, 221] on span "Secured Claims" at bounding box center [50, 217] width 53 height 9
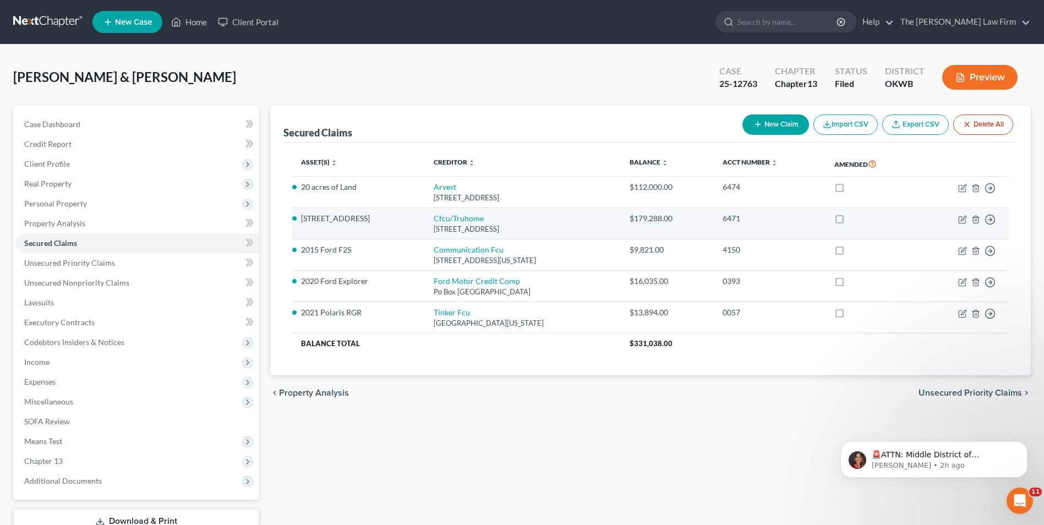
drag, startPoint x: 385, startPoint y: 216, endPoint x: 303, endPoint y: 224, distance: 82.4
click at [303, 224] on td "[STREET_ADDRESS]" at bounding box center [358, 223] width 133 height 31
drag, startPoint x: 303, startPoint y: 223, endPoint x: 308, endPoint y: 217, distance: 7.8
copy li "[STREET_ADDRESS]"
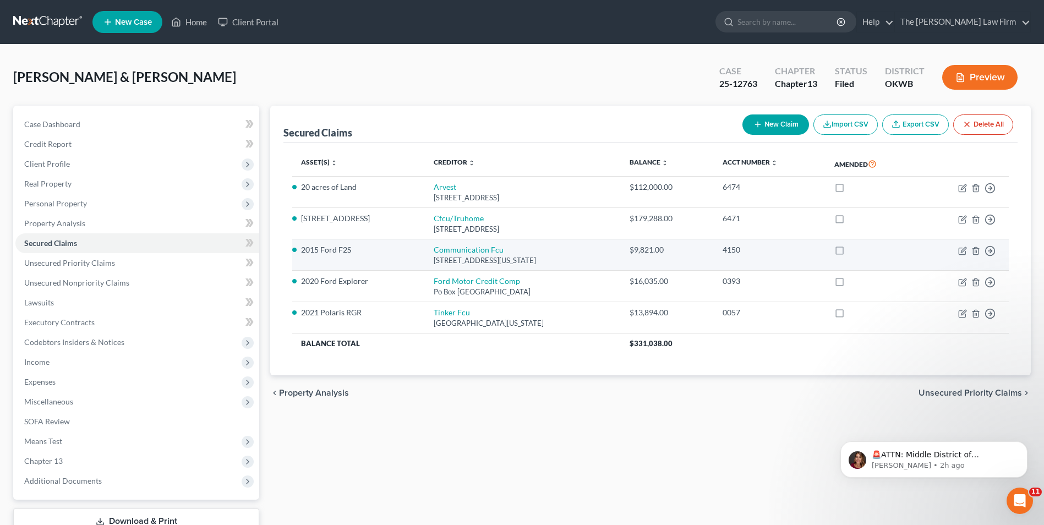
click at [323, 253] on li "2015 Ford F2S" at bounding box center [358, 249] width 115 height 11
click at [323, 251] on li "2015 Ford F2S" at bounding box center [358, 249] width 115 height 11
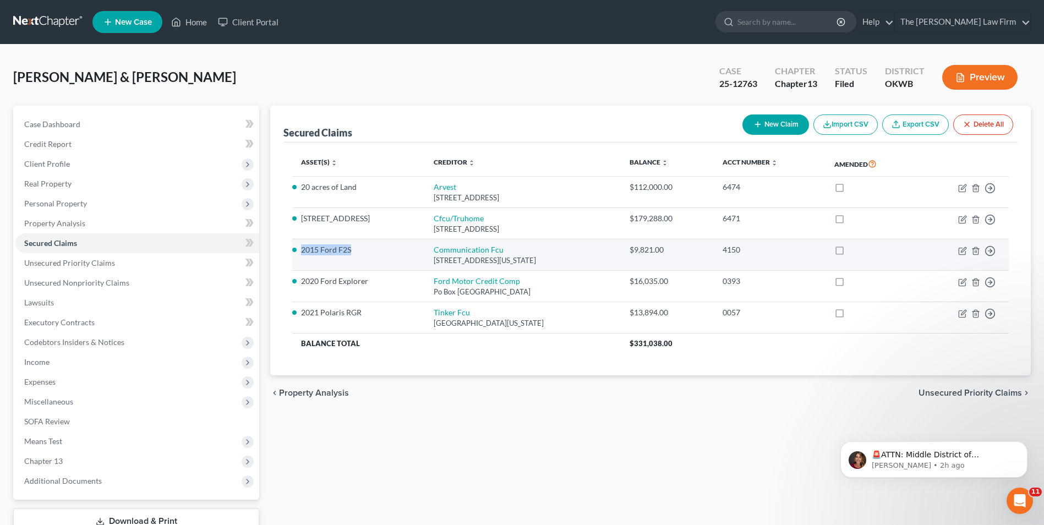
click at [323, 251] on li "2015 Ford F2S" at bounding box center [358, 249] width 115 height 11
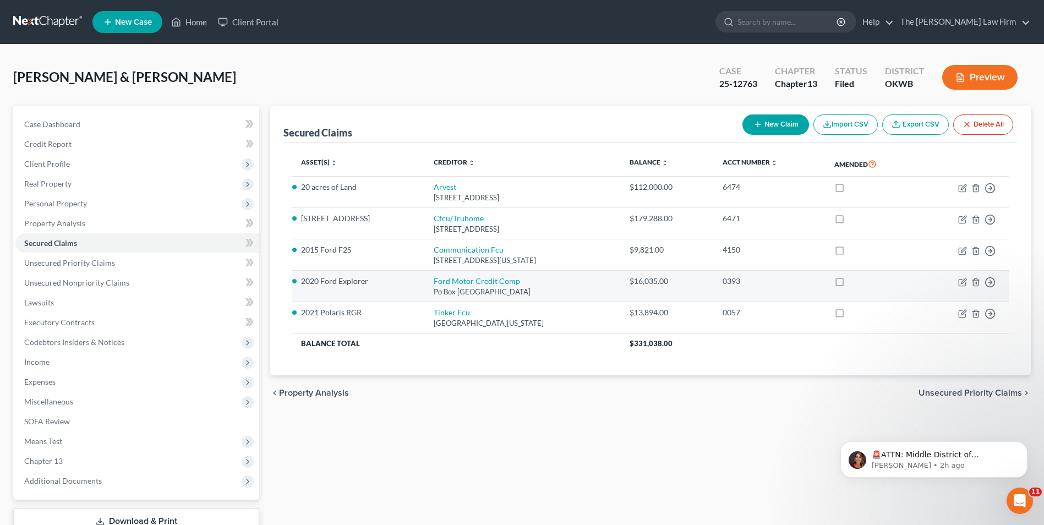
click at [323, 277] on li "2020 Ford Explorer" at bounding box center [358, 281] width 115 height 11
copy li "2020 Ford Explorer"
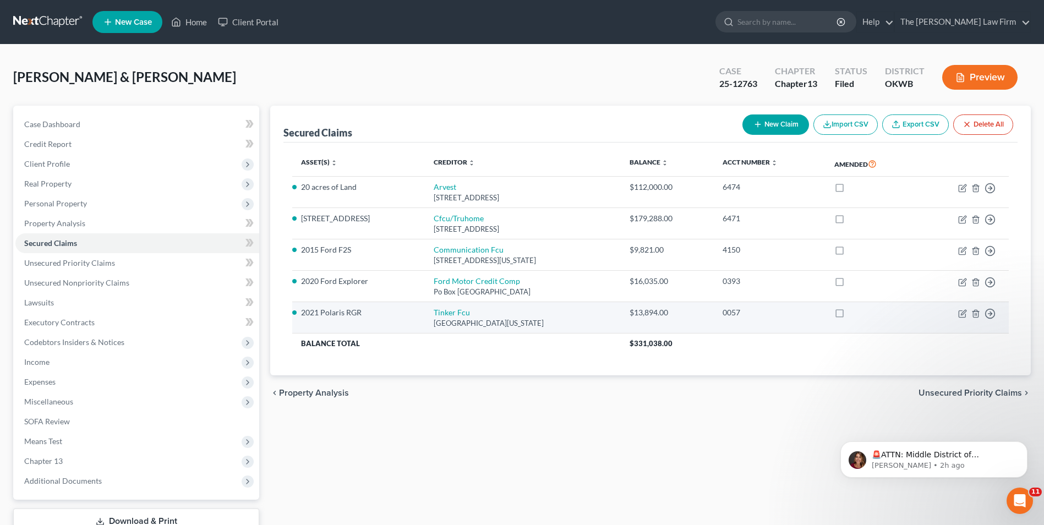
click at [328, 312] on li "2021 Polaris RGR" at bounding box center [358, 312] width 115 height 11
copy li "2021 Polaris RGR"
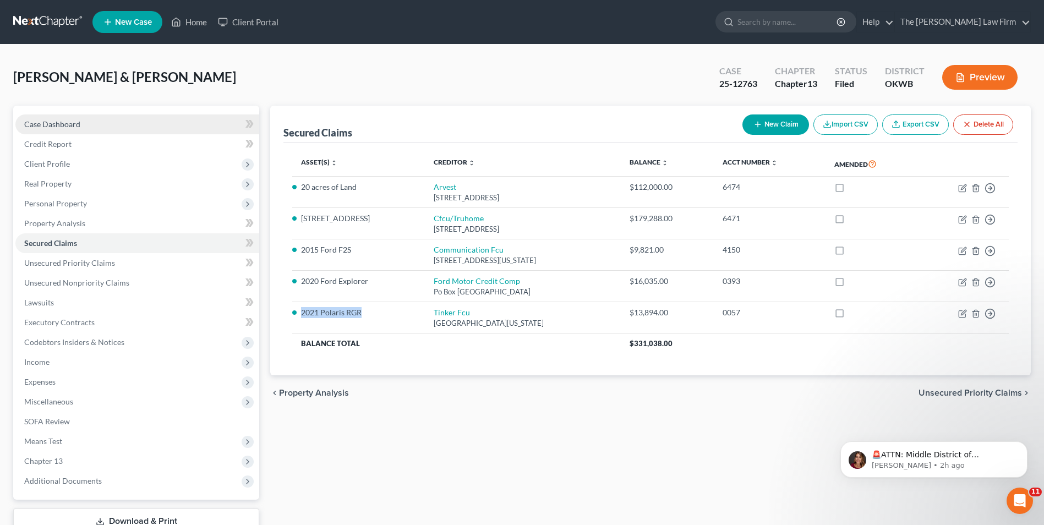
click at [163, 124] on link "Case Dashboard" at bounding box center [137, 124] width 244 height 20
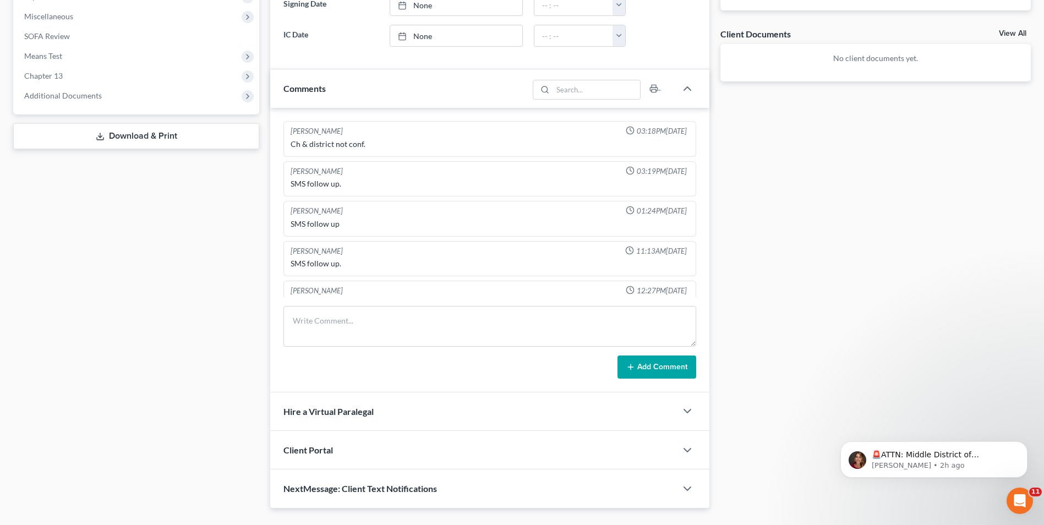
scroll to position [928, 0]
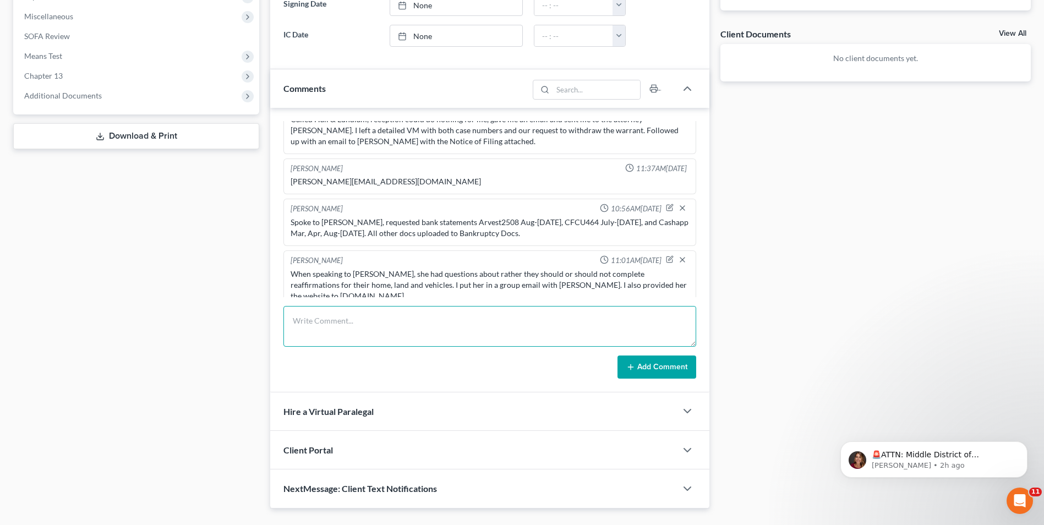
click at [351, 315] on textarea at bounding box center [489, 326] width 413 height 41
type textarea "Added Reaffirmation info to the reaffirmations sheet"
click at [639, 368] on button "Add Comment" at bounding box center [656, 366] width 79 height 23
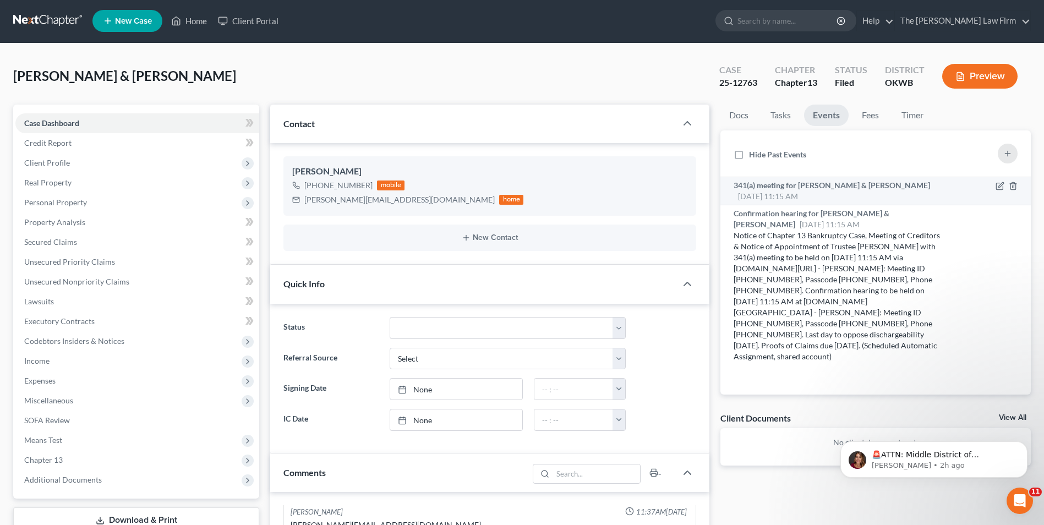
scroll to position [0, 0]
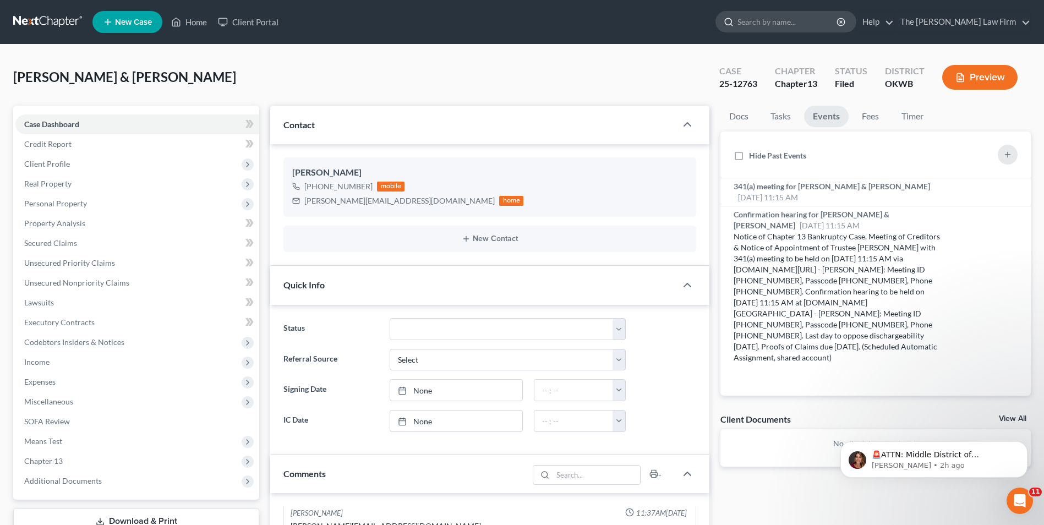
click at [801, 24] on input "search" at bounding box center [787, 22] width 101 height 20
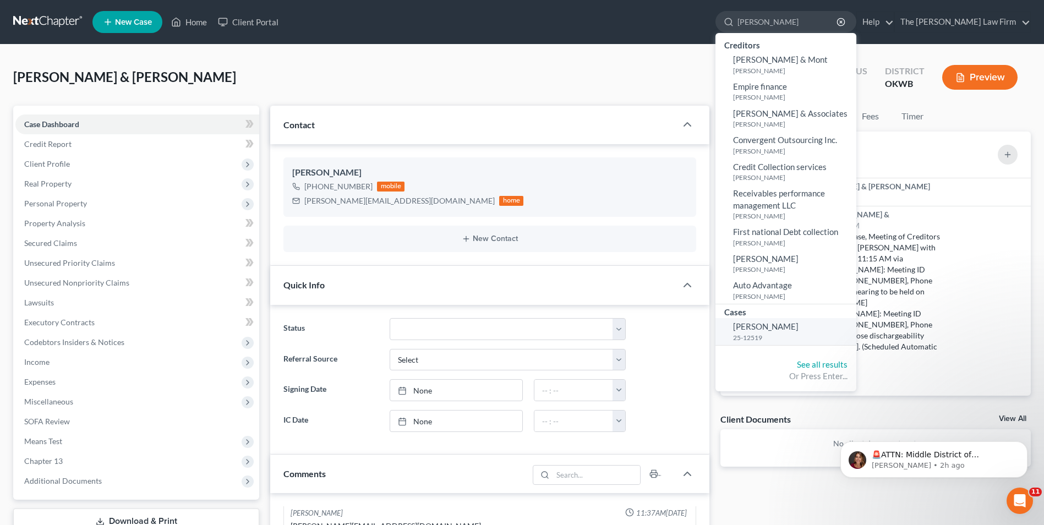
type input "[PERSON_NAME]"
click at [829, 332] on link "[PERSON_NAME] 25-12519" at bounding box center [785, 331] width 141 height 27
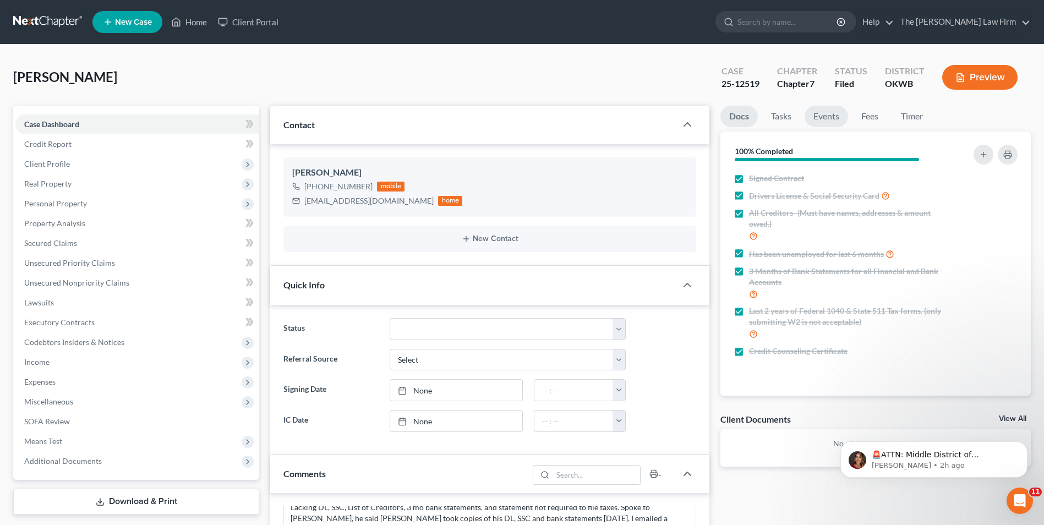
click at [841, 113] on link "Events" at bounding box center [825, 116] width 43 height 21
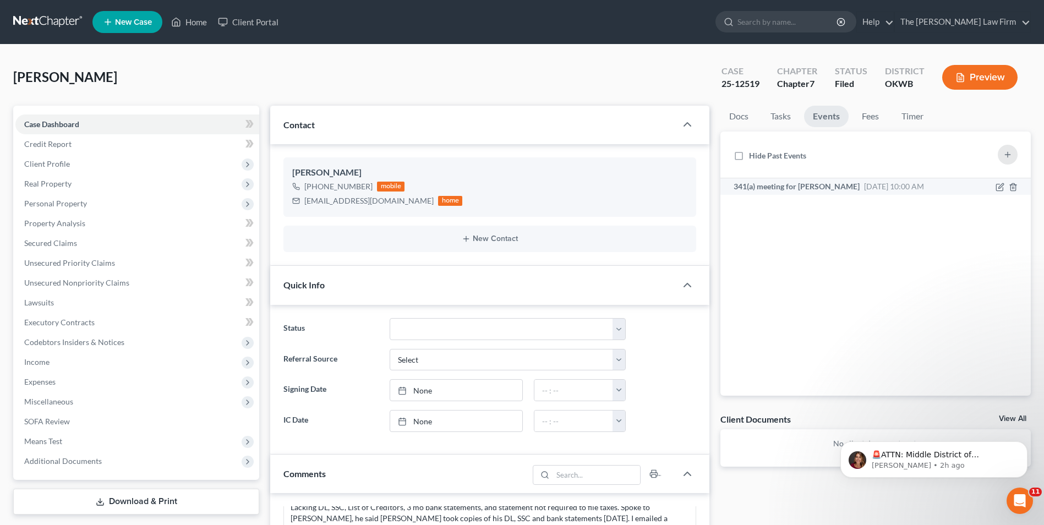
click at [858, 181] on div "341(a) meeting for [PERSON_NAME] [DATE] 10:00 AM" at bounding box center [830, 186] width 195 height 11
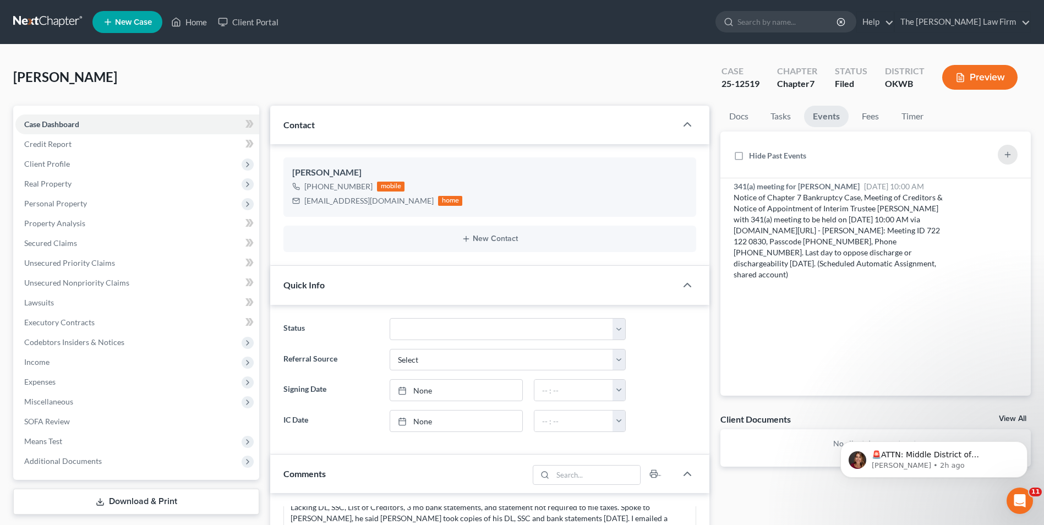
click at [737, 84] on div "25-12519" at bounding box center [740, 84] width 38 height 13
copy div "25-12519"
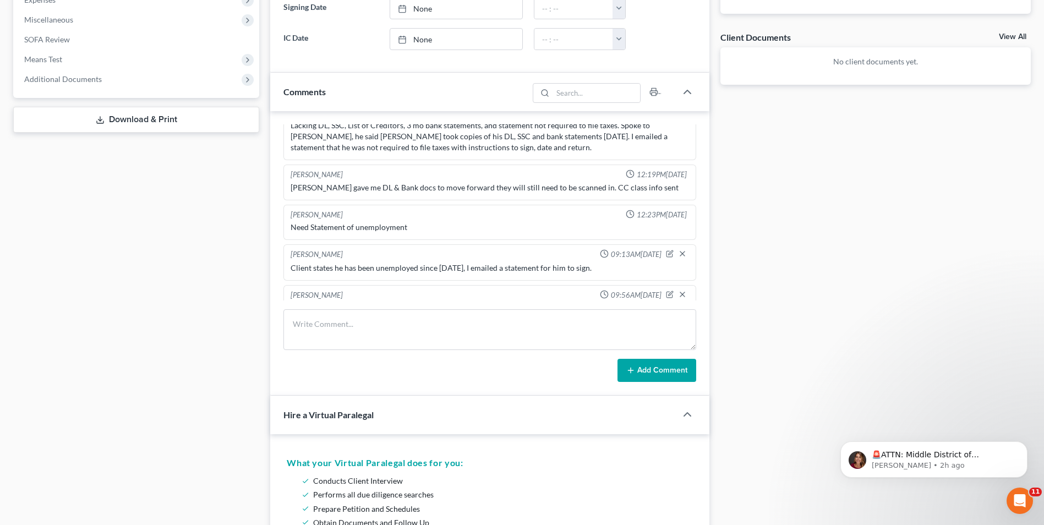
scroll to position [385, 0]
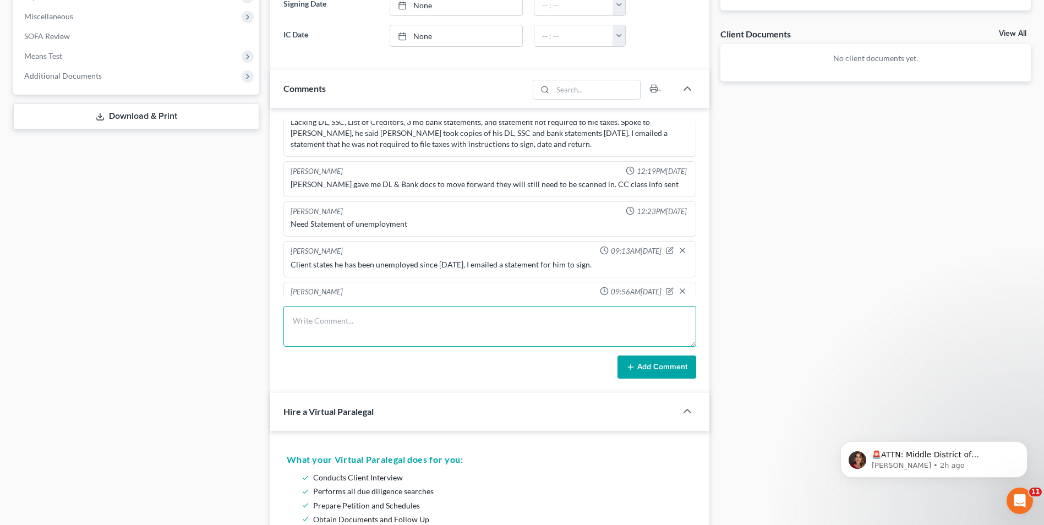
click at [412, 328] on textarea at bounding box center [489, 326] width 413 height 41
type textarea "Uploaded TFCU (06.25-08.25) bank statements to Axos."
click at [627, 361] on button "Add Comment" at bounding box center [656, 366] width 79 height 23
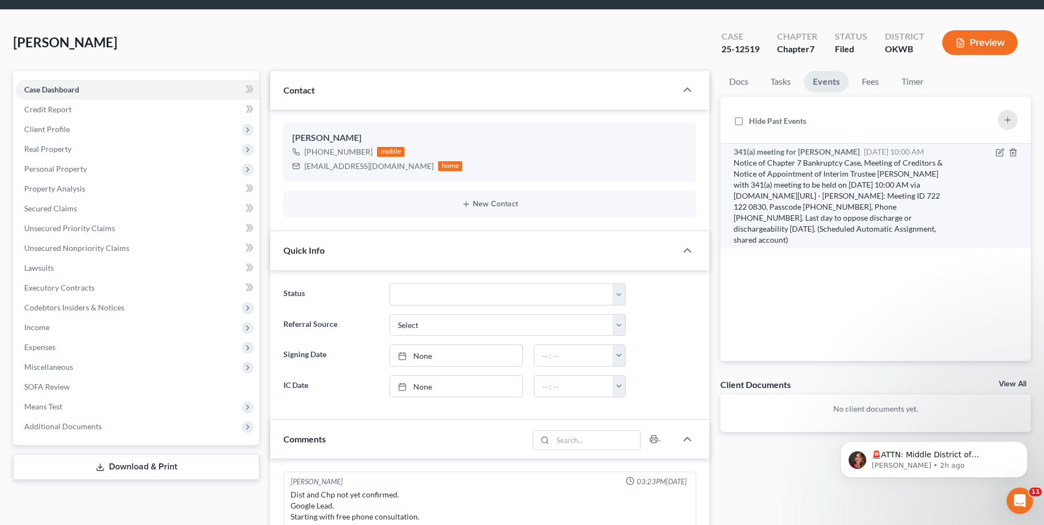
scroll to position [0, 0]
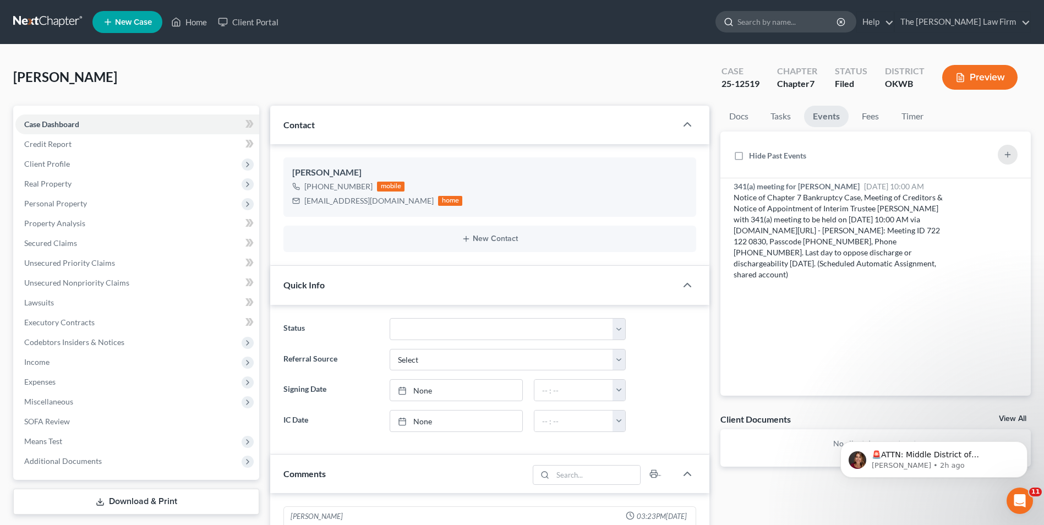
click at [799, 26] on input "search" at bounding box center [787, 22] width 101 height 20
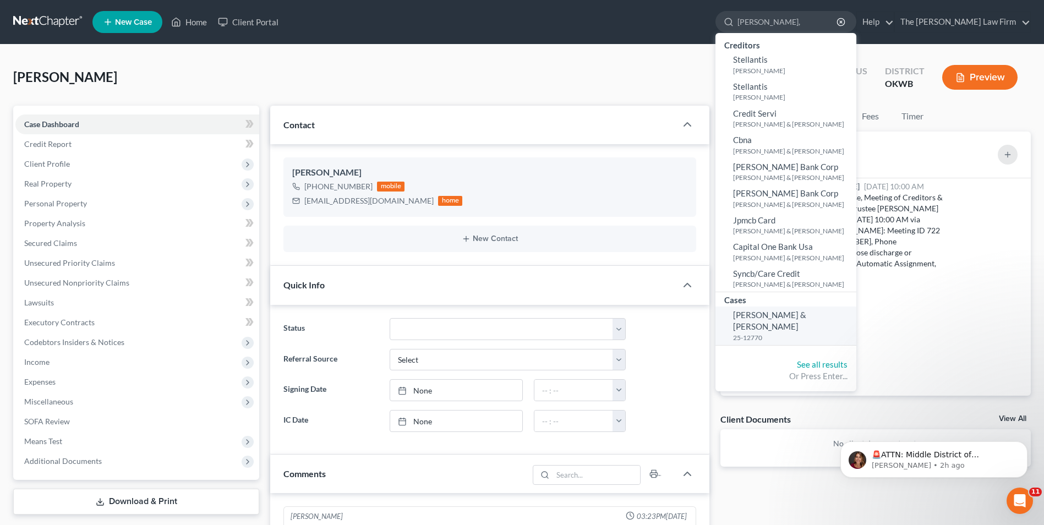
type input "[PERSON_NAME],"
click at [806, 319] on span "[PERSON_NAME] & [PERSON_NAME]" at bounding box center [769, 320] width 73 height 21
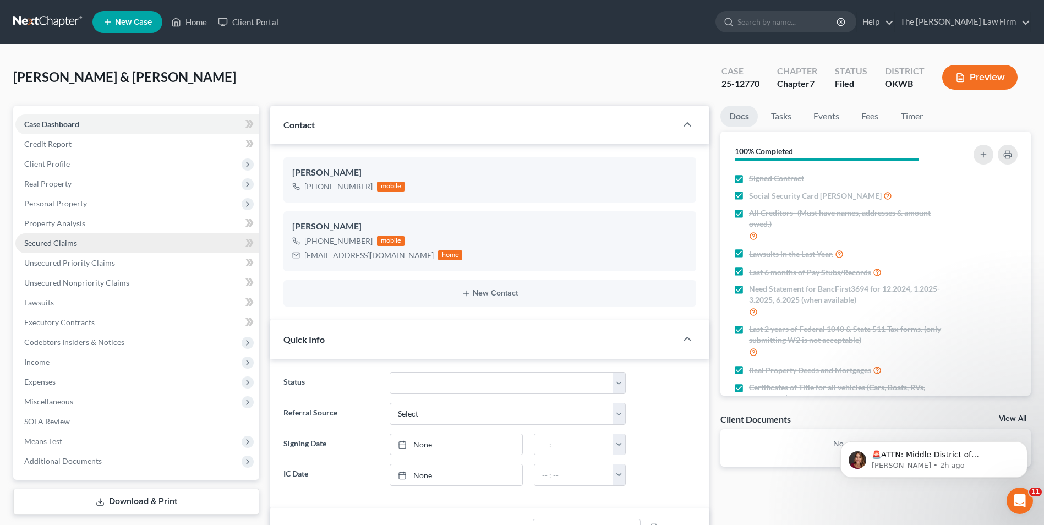
scroll to position [833, 0]
click at [46, 243] on span "Secured Claims" at bounding box center [50, 242] width 53 height 9
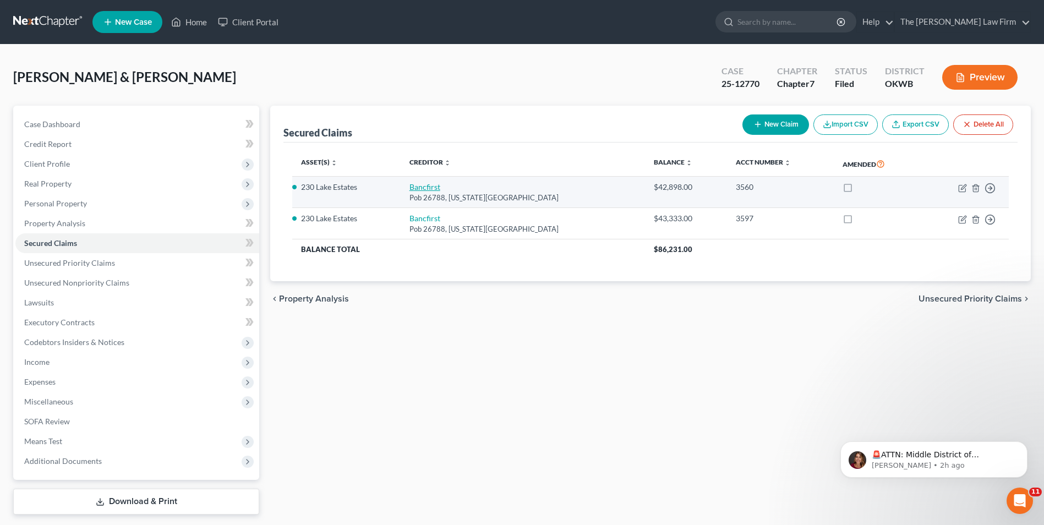
click at [420, 188] on link "Bancfirst" at bounding box center [424, 186] width 31 height 9
select select "37"
select select "2"
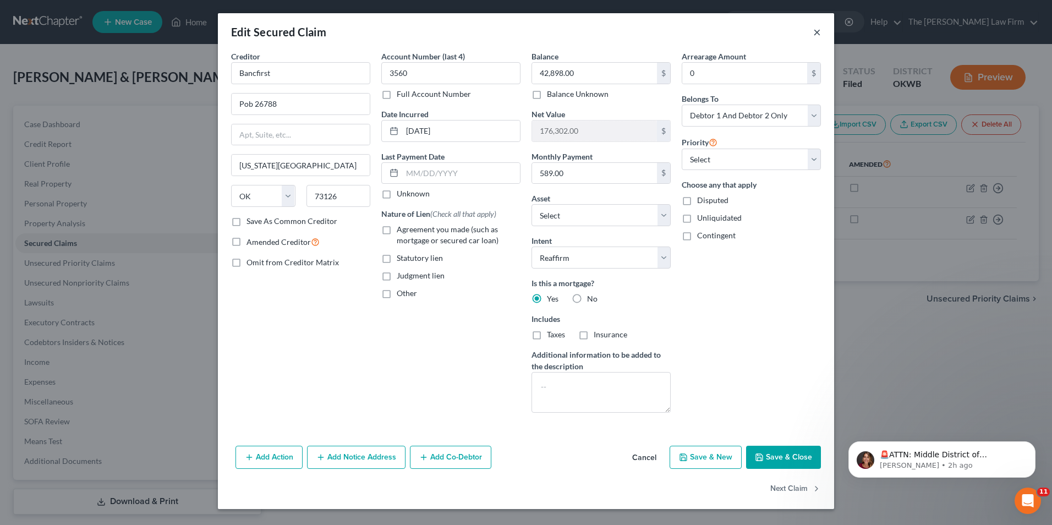
click at [819, 32] on button "×" at bounding box center [817, 31] width 8 height 13
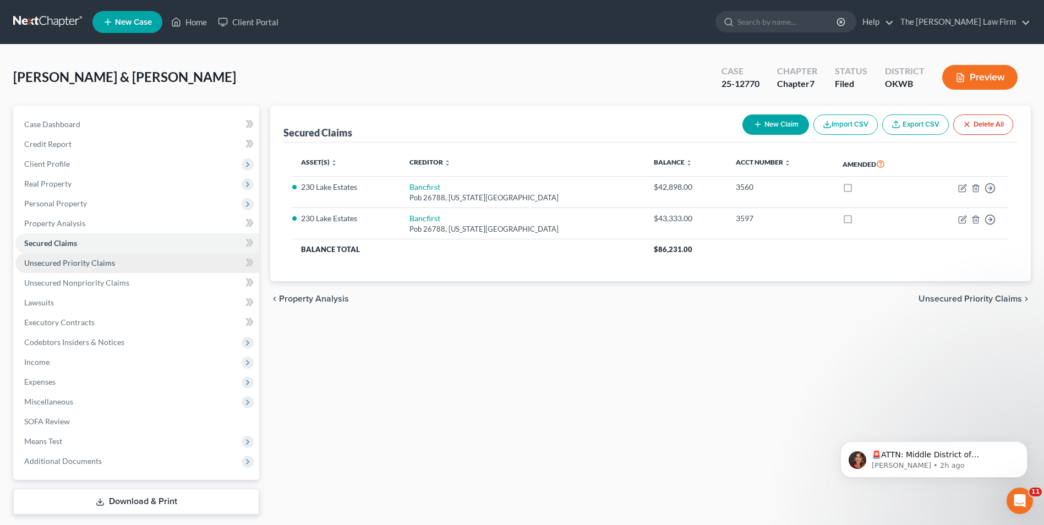
click at [81, 266] on span "Unsecured Priority Claims" at bounding box center [69, 262] width 91 height 9
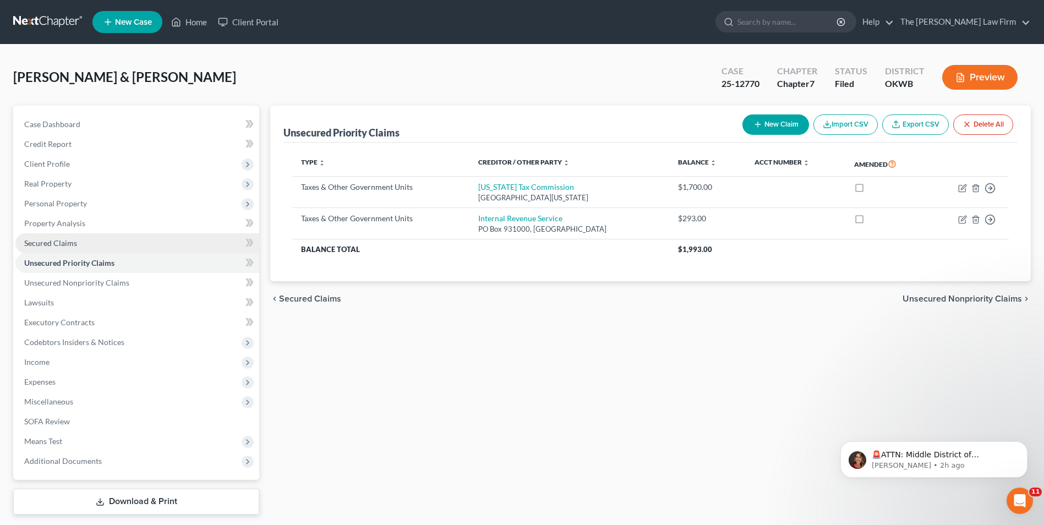
click at [65, 246] on span "Secured Claims" at bounding box center [50, 242] width 53 height 9
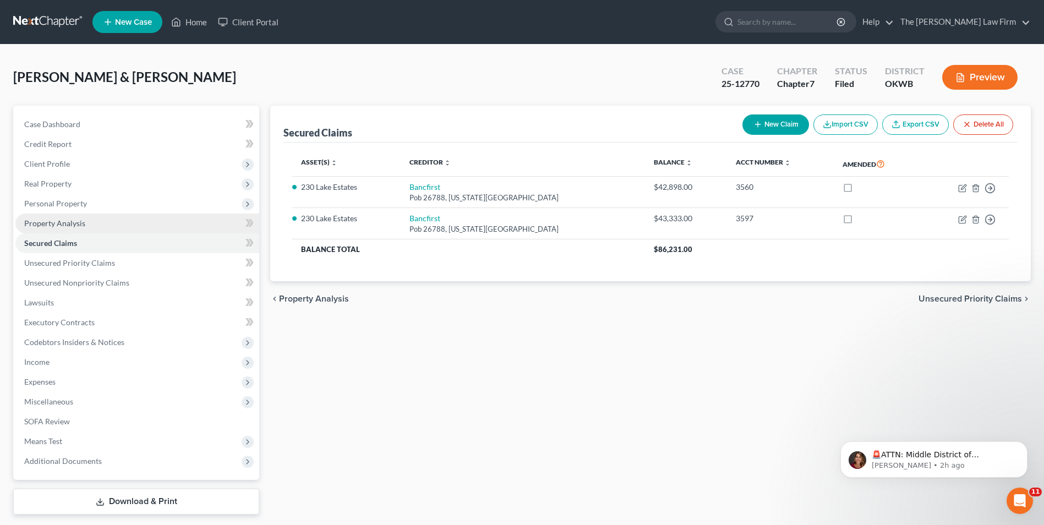
click at [67, 227] on span "Property Analysis" at bounding box center [54, 222] width 61 height 9
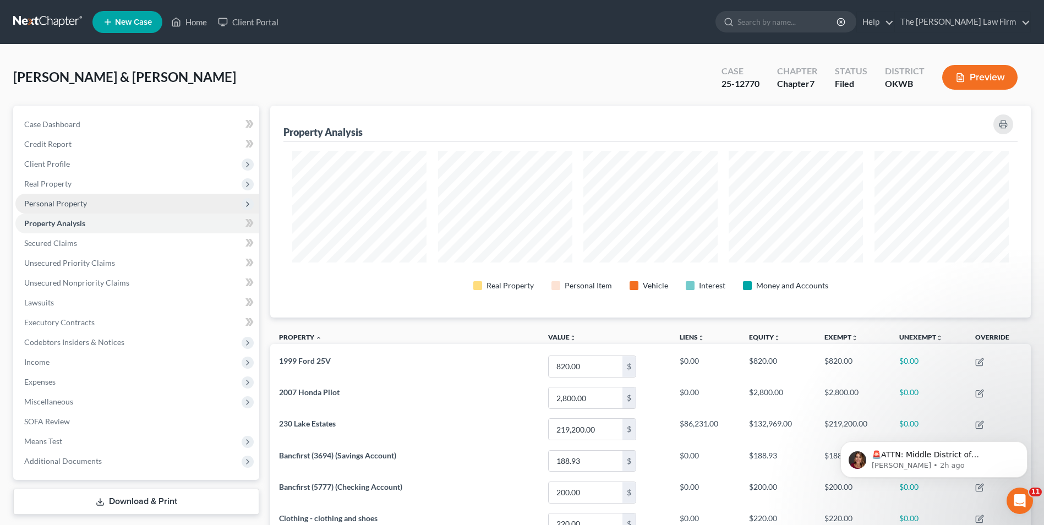
click at [62, 203] on span "Personal Property" at bounding box center [55, 203] width 63 height 9
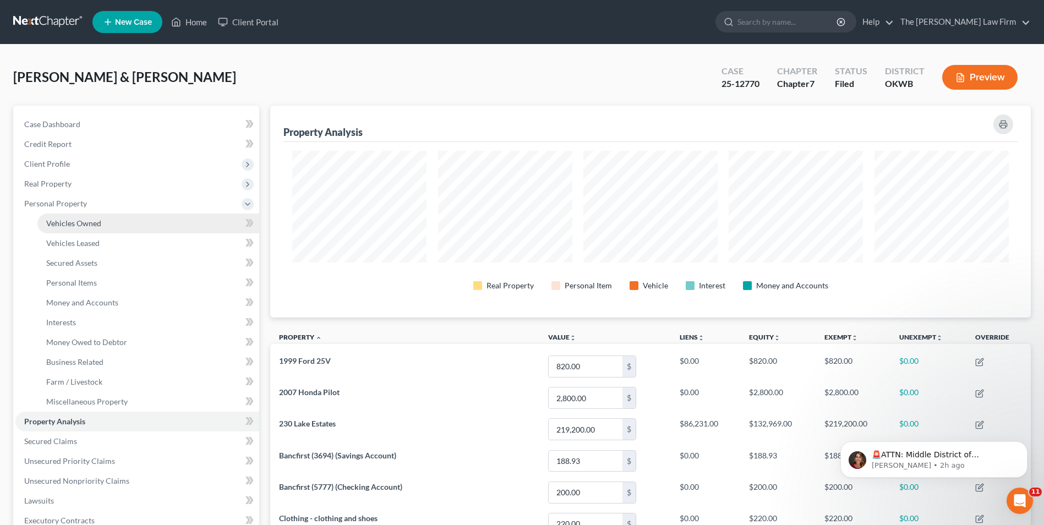
click at [70, 222] on span "Vehicles Owned" at bounding box center [73, 222] width 55 height 9
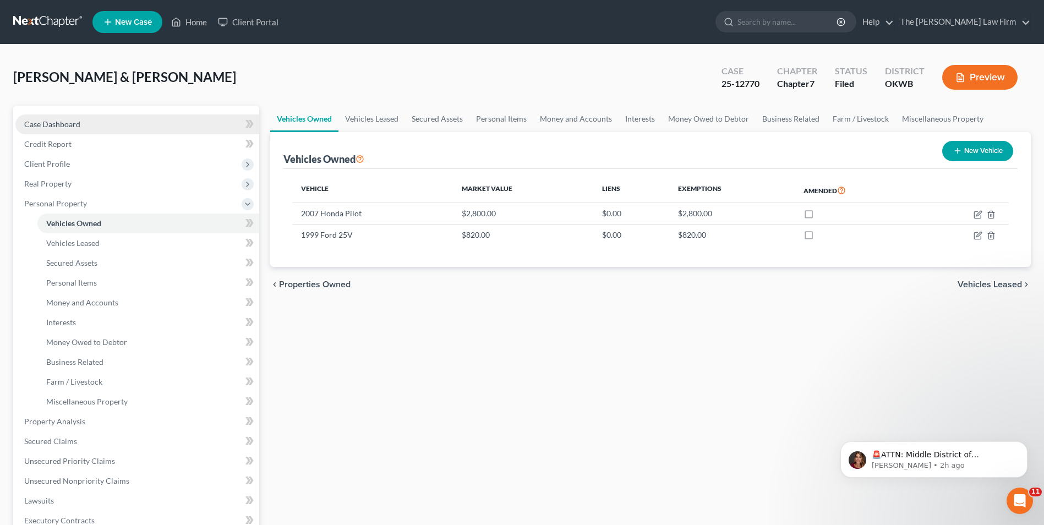
click at [69, 128] on span "Case Dashboard" at bounding box center [52, 123] width 56 height 9
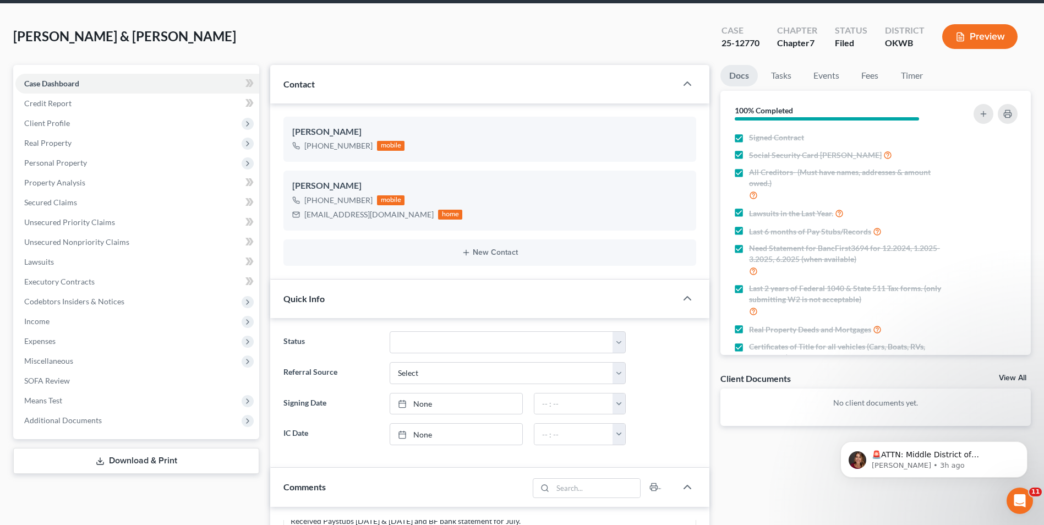
scroll to position [165, 0]
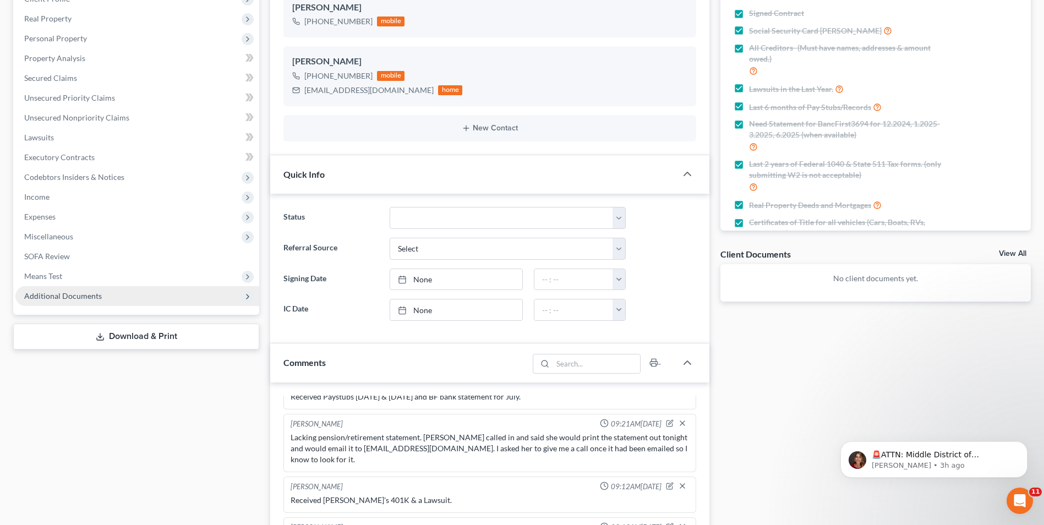
click at [69, 293] on span "Additional Documents" at bounding box center [63, 295] width 78 height 9
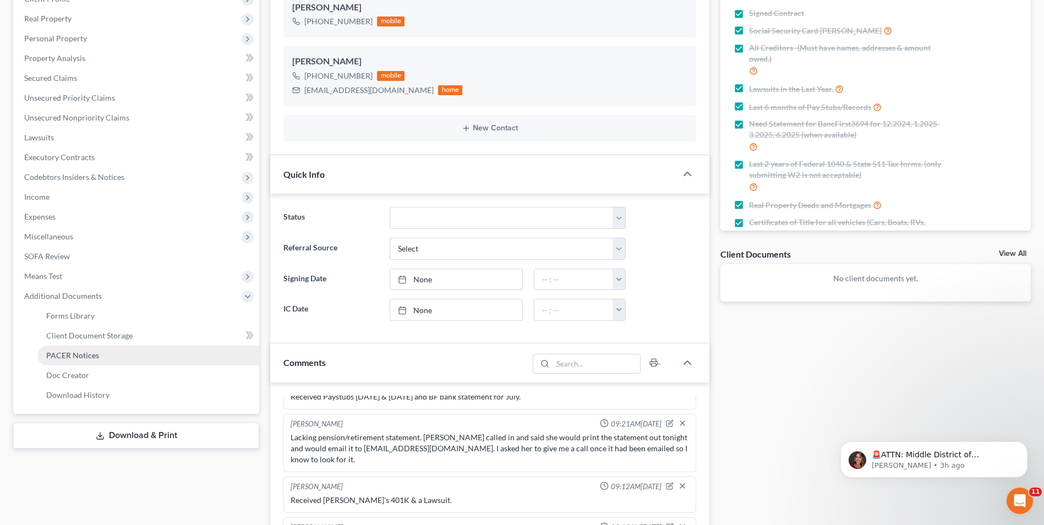
click at [83, 355] on span "PACER Notices" at bounding box center [72, 354] width 53 height 9
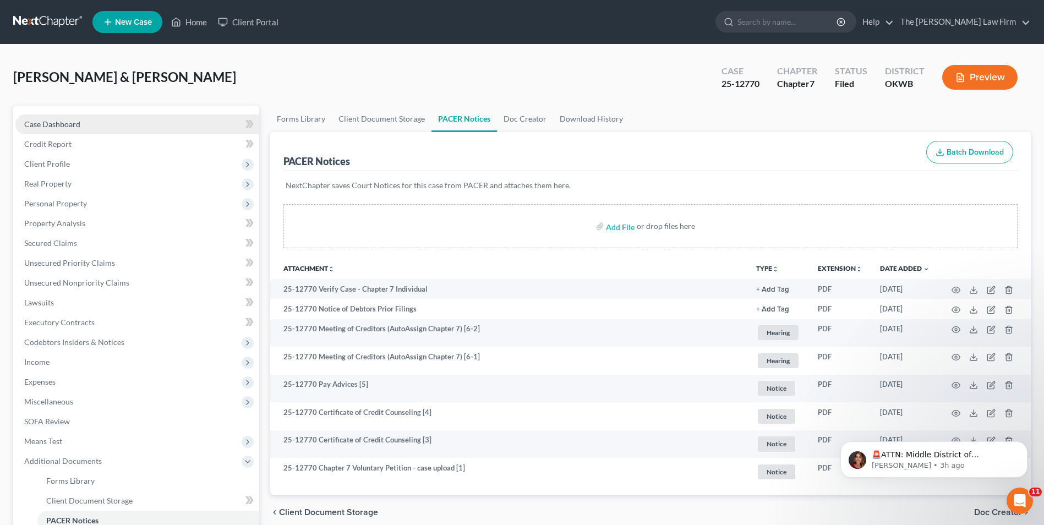
click at [127, 116] on link "Case Dashboard" at bounding box center [137, 124] width 244 height 20
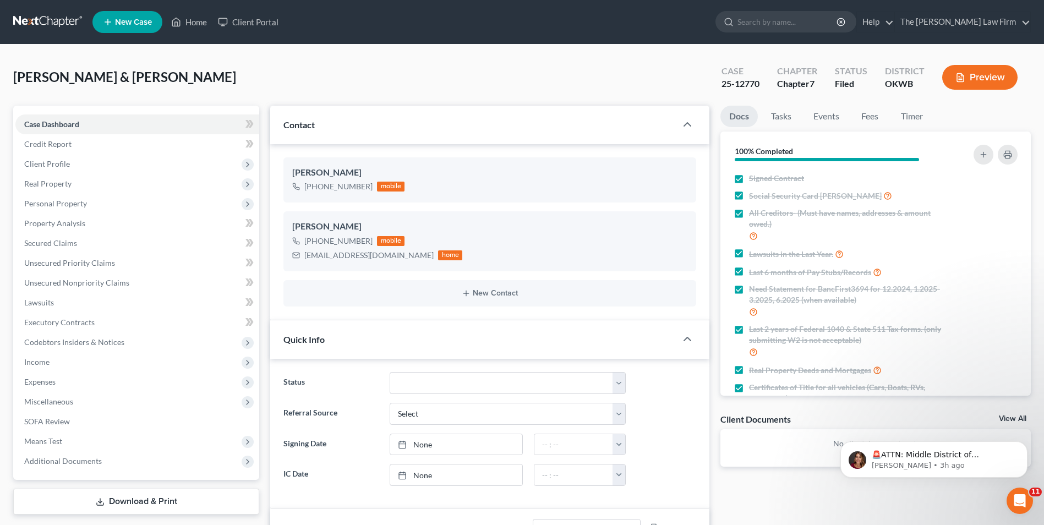
scroll to position [833, 0]
click at [817, 114] on link "Events" at bounding box center [825, 116] width 43 height 21
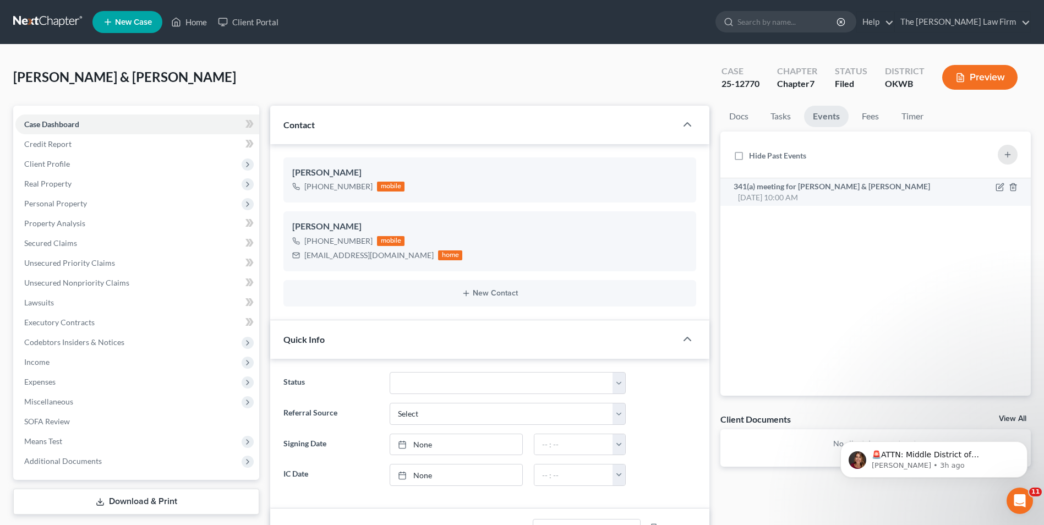
click at [857, 196] on div "341(a) meeting for [PERSON_NAME] & [PERSON_NAME] [DATE] 10:00 AM" at bounding box center [838, 192] width 210 height 22
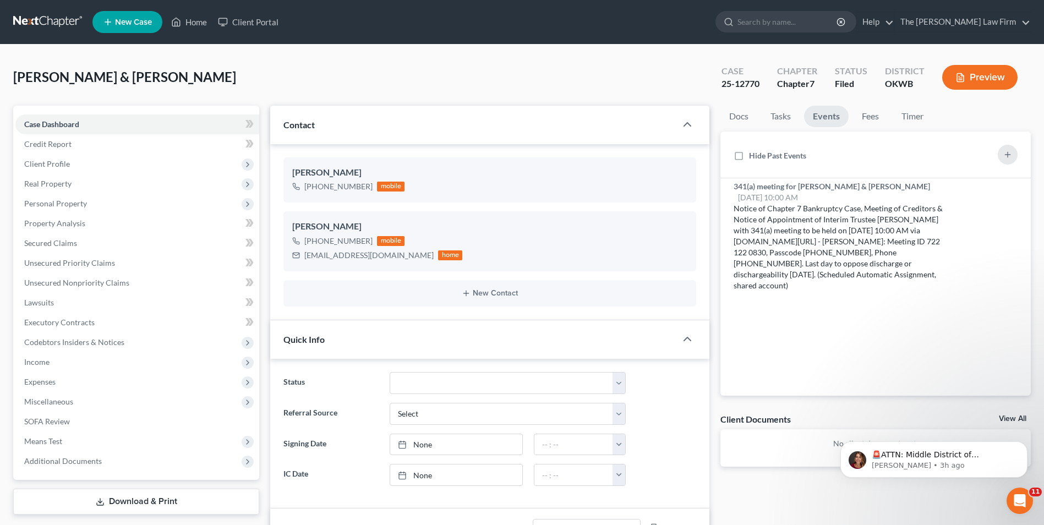
click at [746, 82] on div "25-12770" at bounding box center [740, 84] width 38 height 13
copy div "25-12770"
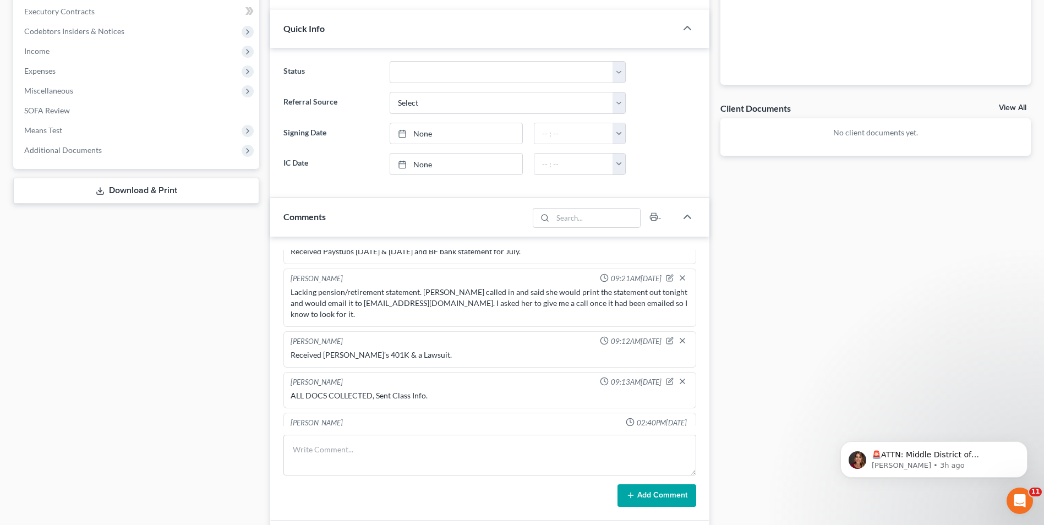
scroll to position [330, 0]
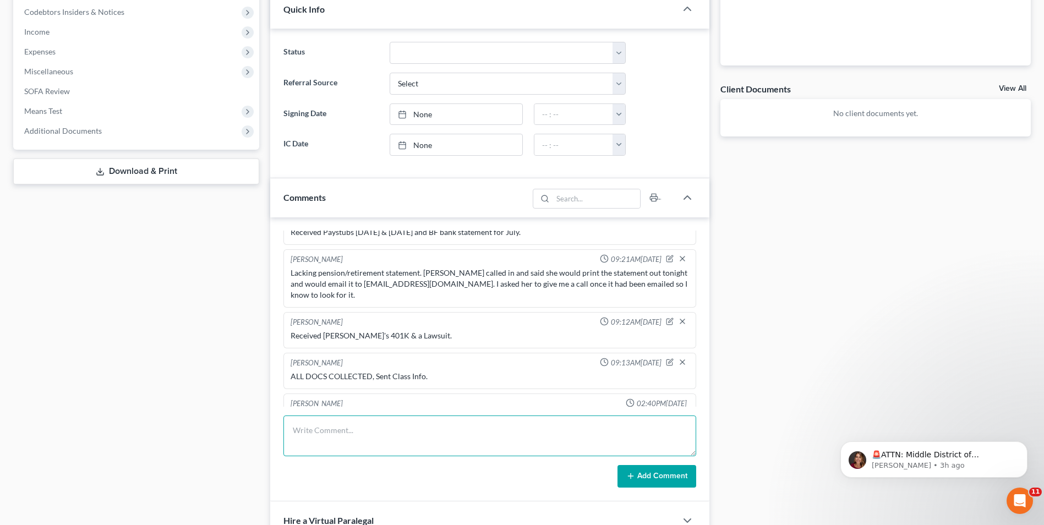
click at [339, 432] on textarea at bounding box center [489, 435] width 413 height 41
click at [494, 429] on textarea "LVM requesting bank statements BF5777 Jun, Aug-[DATE]," at bounding box center [489, 435] width 413 height 41
click at [342, 443] on textarea "LVM requesting bank statements BF5777 Jun, Aug-[DATE], BF3694 Jun-[DATE], and 2…" at bounding box center [489, 435] width 413 height 41
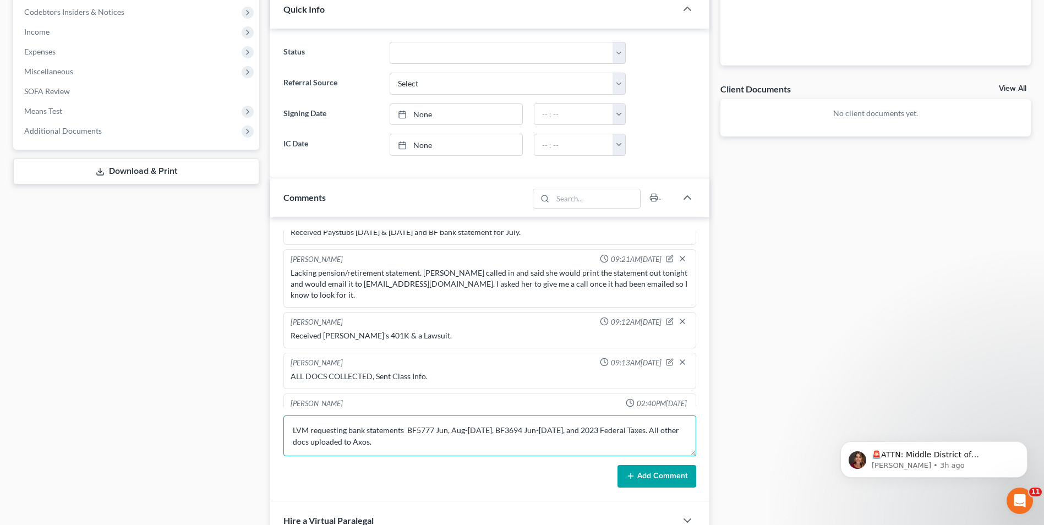
type textarea "LVM requesting bank statements BF5777 Jun, Aug-[DATE], BF3694 Jun-[DATE], and 2…"
click at [650, 472] on button "Add Comment" at bounding box center [656, 476] width 79 height 23
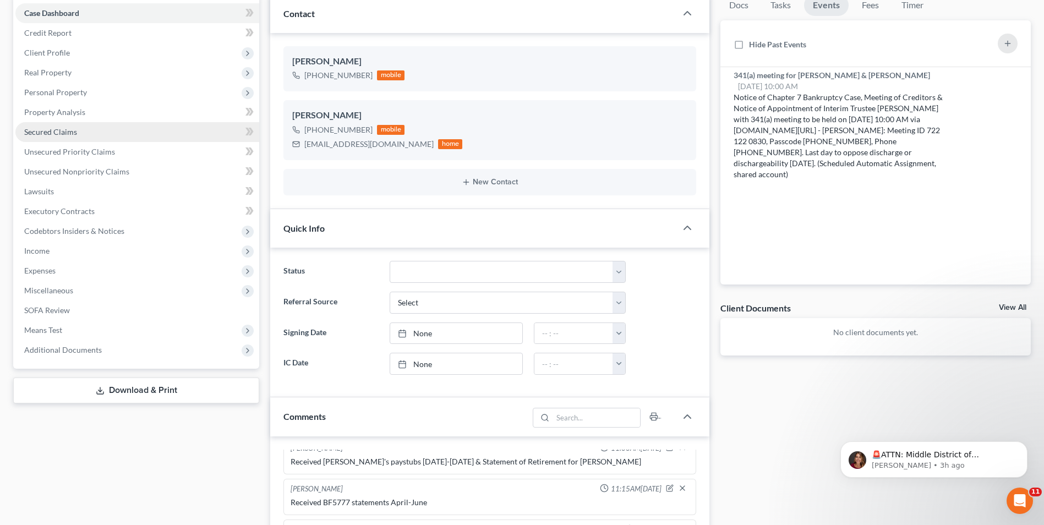
scroll to position [110, 0]
click at [69, 128] on span "Secured Claims" at bounding box center [50, 132] width 53 height 9
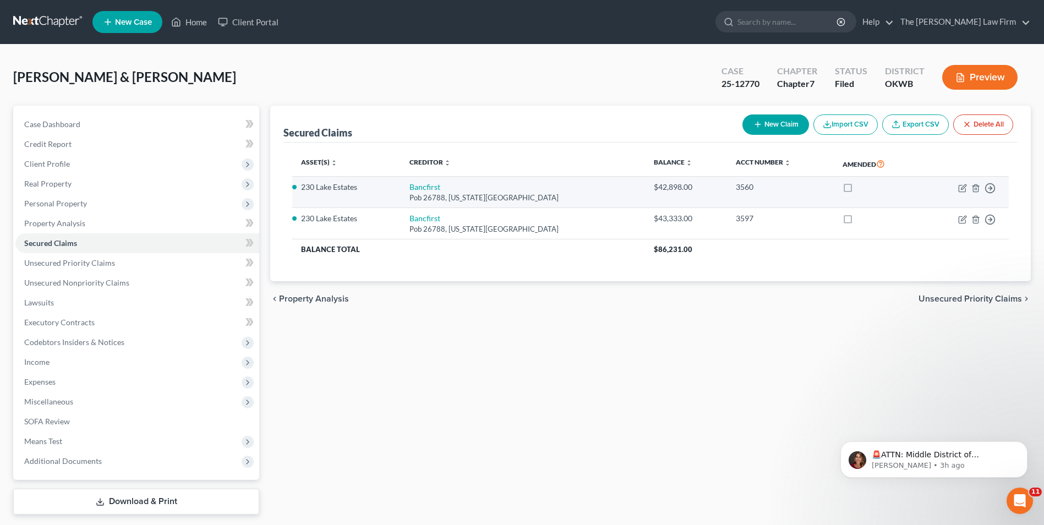
click at [321, 187] on li "230 Lake Estates" at bounding box center [346, 187] width 90 height 11
copy li "230 Lake Estates"
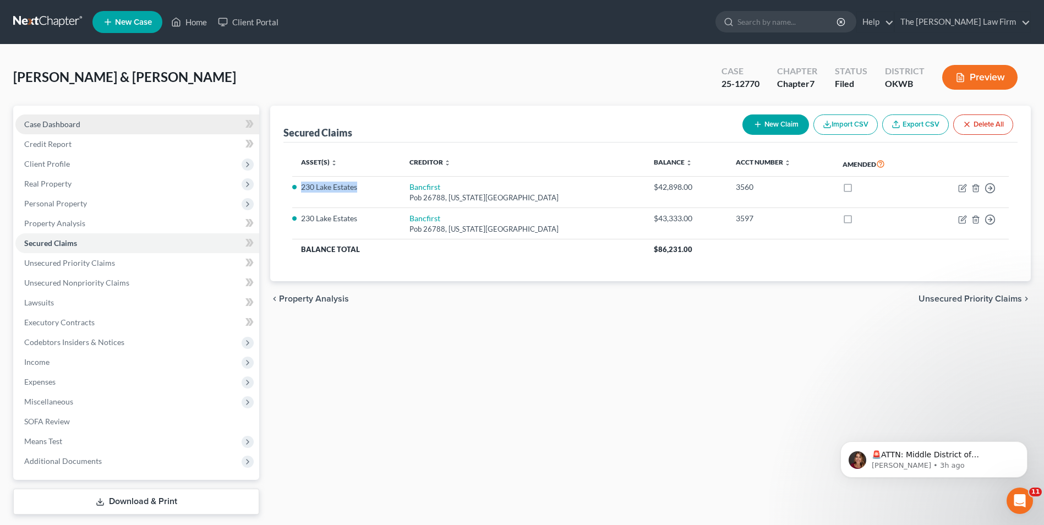
click at [131, 119] on link "Case Dashboard" at bounding box center [137, 124] width 244 height 20
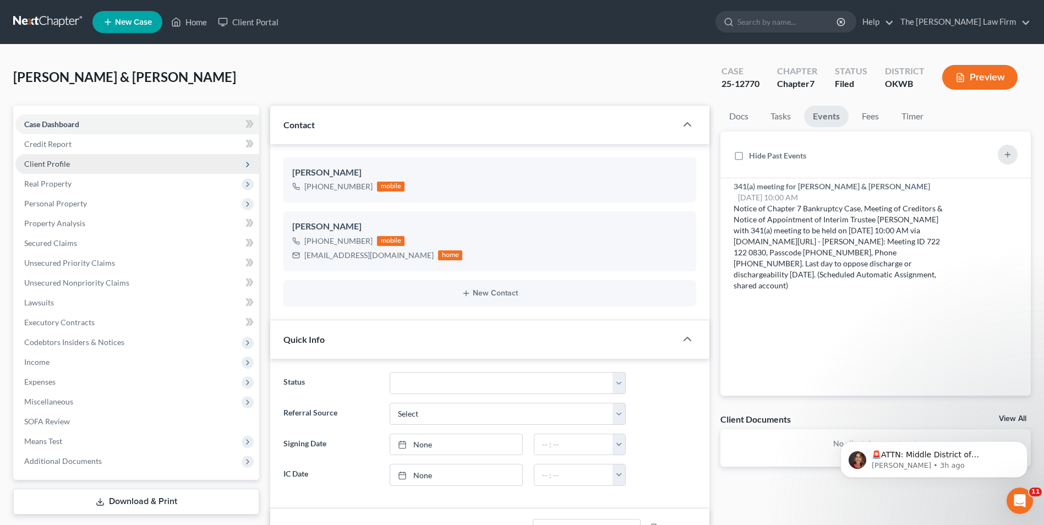
scroll to position [885, 0]
